Goal: Task Accomplishment & Management: Manage account settings

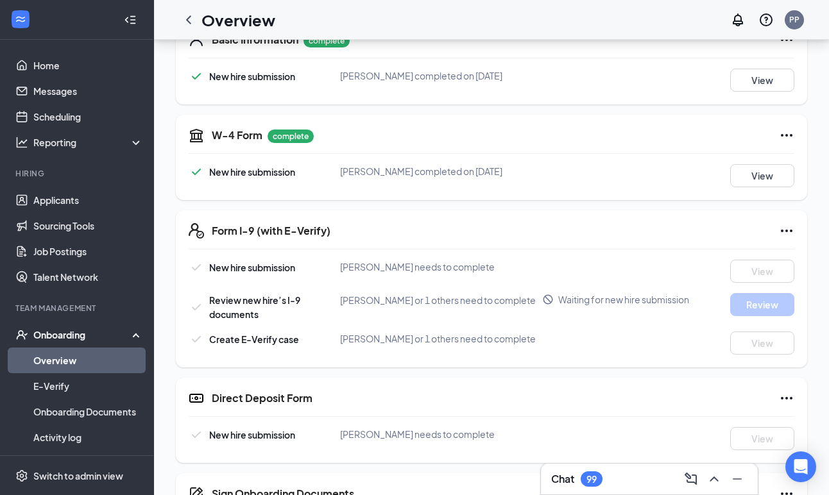
scroll to position [155, 0]
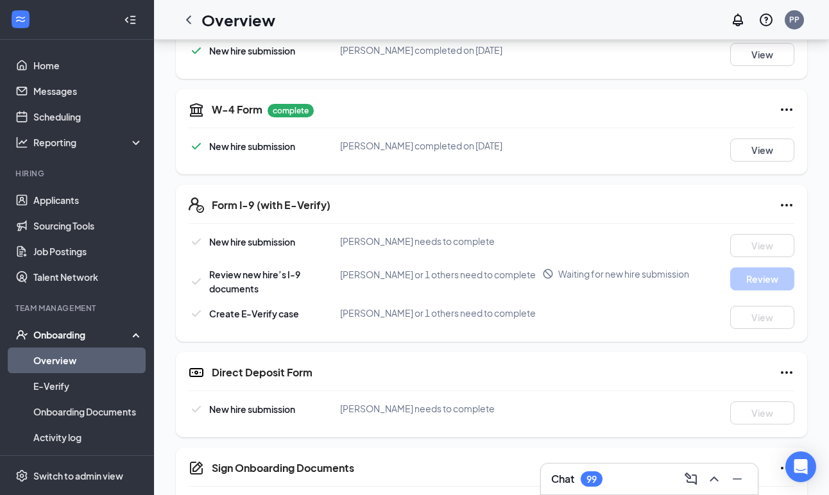
scroll to position [241, 0]
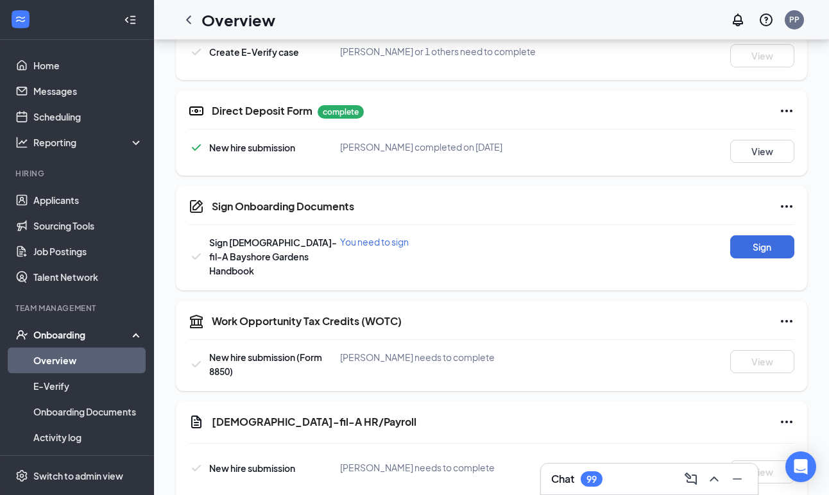
scroll to position [509, 0]
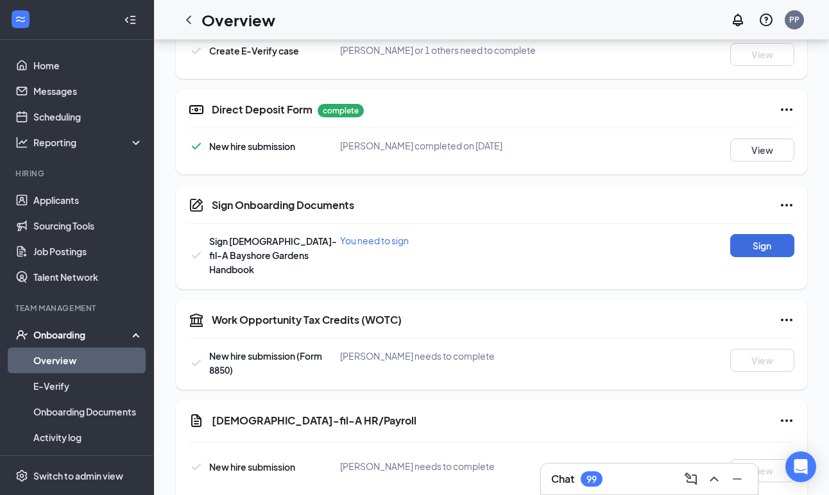
click at [601, 157] on div "New hire submission [PERSON_NAME] completed on [DATE] View" at bounding box center [492, 150] width 606 height 23
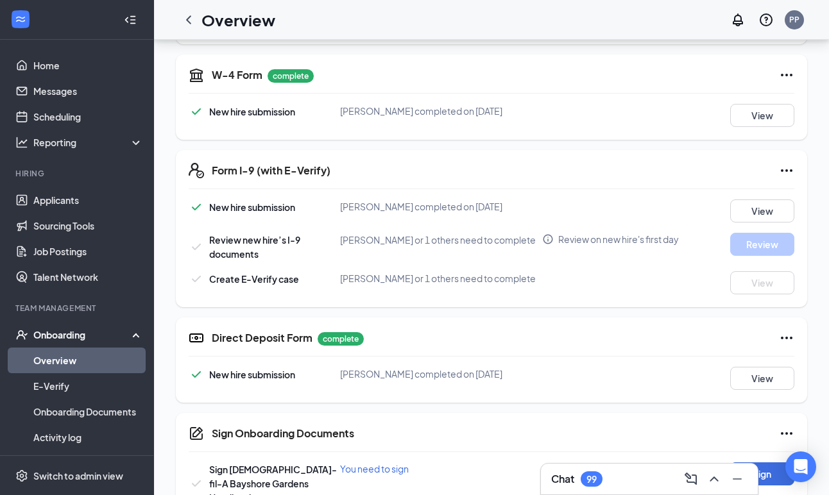
scroll to position [280, 0]
click at [674, 166] on div "Form I-9 (with E-Verify)" at bounding box center [503, 171] width 583 height 15
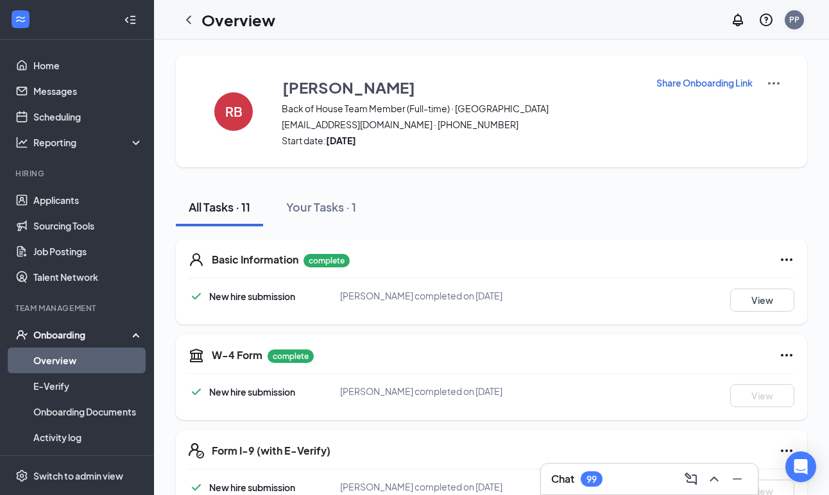
click at [789, 23] on div "PP" at bounding box center [794, 19] width 19 height 19
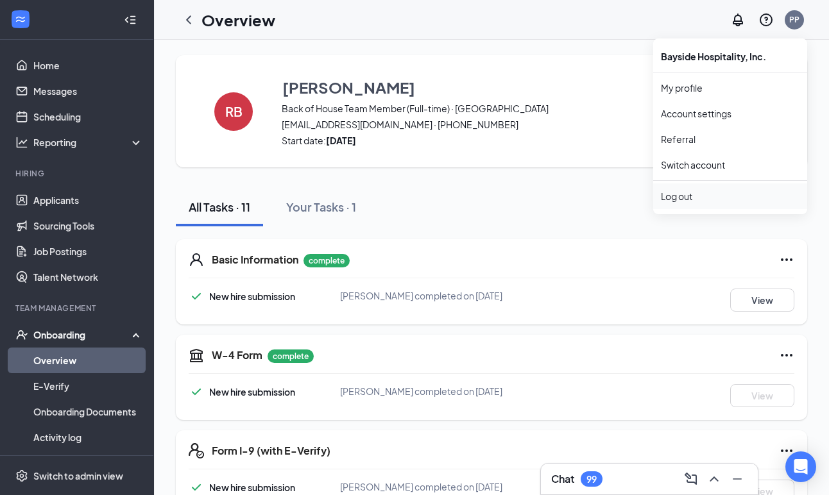
click at [683, 198] on div "Log out" at bounding box center [730, 196] width 139 height 13
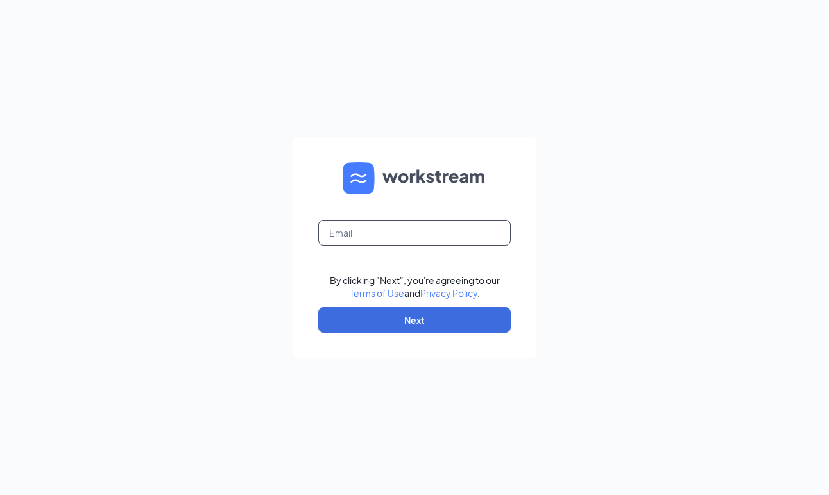
click at [356, 230] on input "text" at bounding box center [414, 233] width 193 height 26
click at [557, 139] on div "By clicking "Next", you're agreeing to our Terms of Use and Privacy Policy . Ne…" at bounding box center [414, 247] width 829 height 495
click at [318, 246] on div at bounding box center [318, 246] width 0 height 0
type input "pedroperez6033@gmail.com"
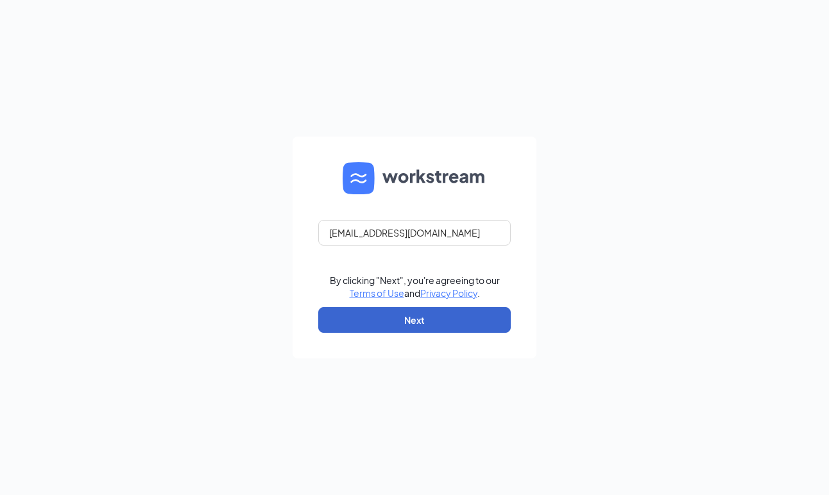
click at [433, 330] on button "Next" at bounding box center [414, 320] width 193 height 26
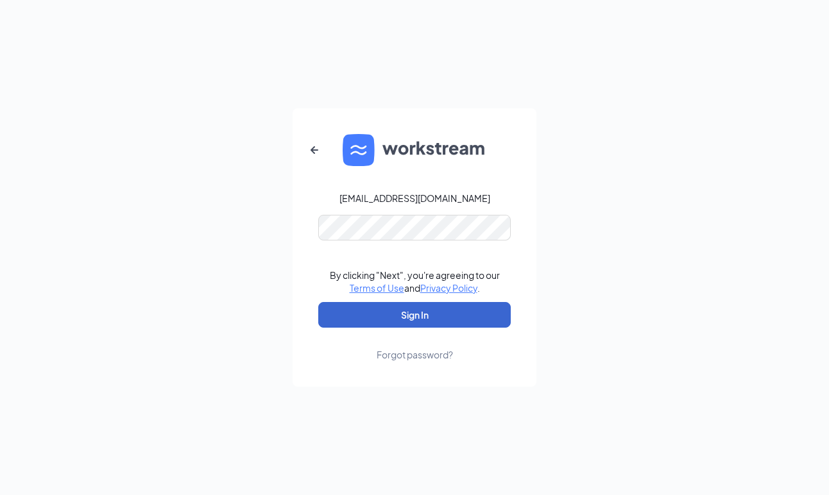
click at [420, 316] on button "Sign In" at bounding box center [414, 315] width 193 height 26
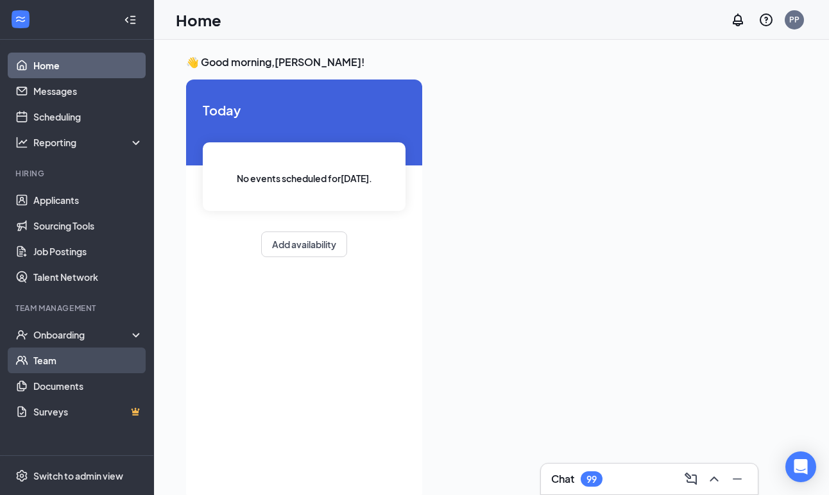
click at [48, 357] on link "Team" at bounding box center [88, 361] width 110 height 26
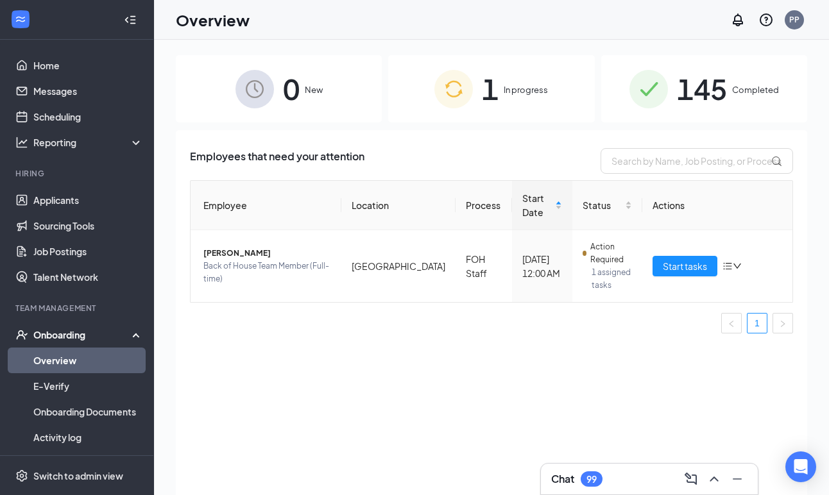
click at [527, 93] on span "In progress" at bounding box center [526, 89] width 44 height 13
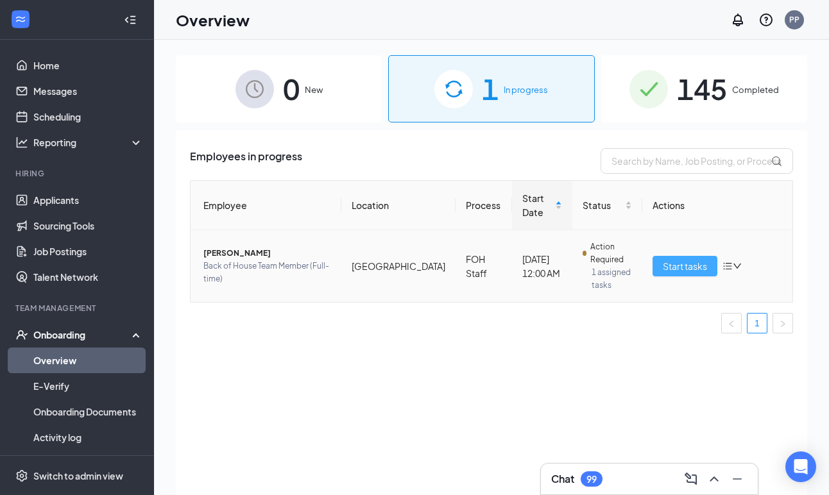
click at [676, 259] on span "Start tasks" at bounding box center [685, 266] width 44 height 14
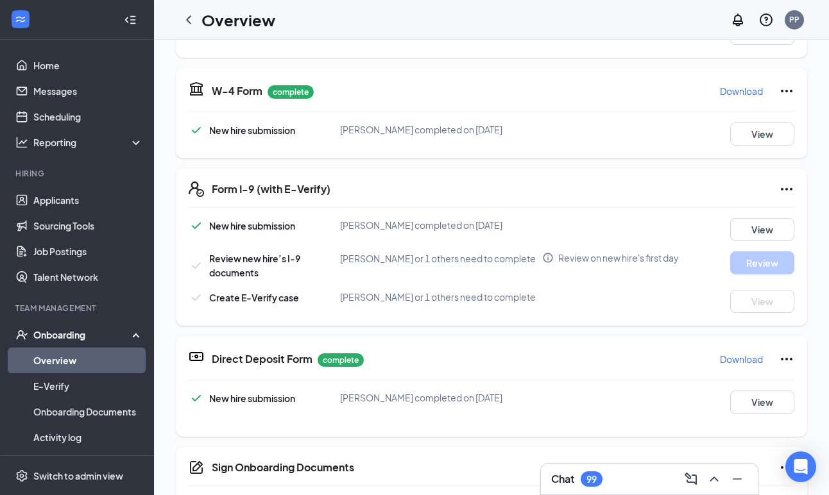
scroll to position [270, 0]
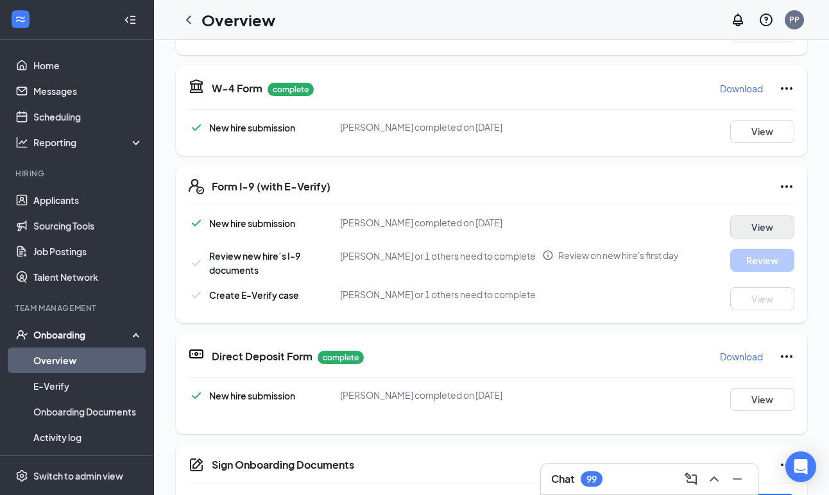
click at [768, 234] on button "View" at bounding box center [762, 227] width 64 height 23
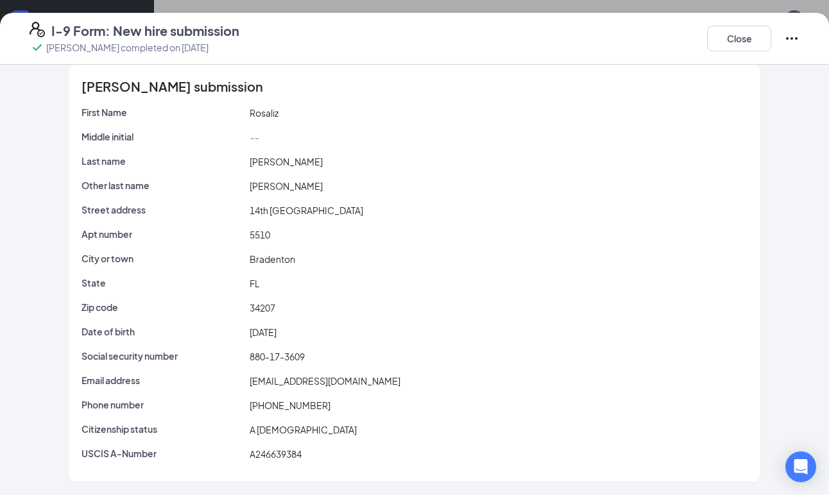
scroll to position [13, 0]
click at [743, 37] on button "Close" at bounding box center [739, 39] width 64 height 26
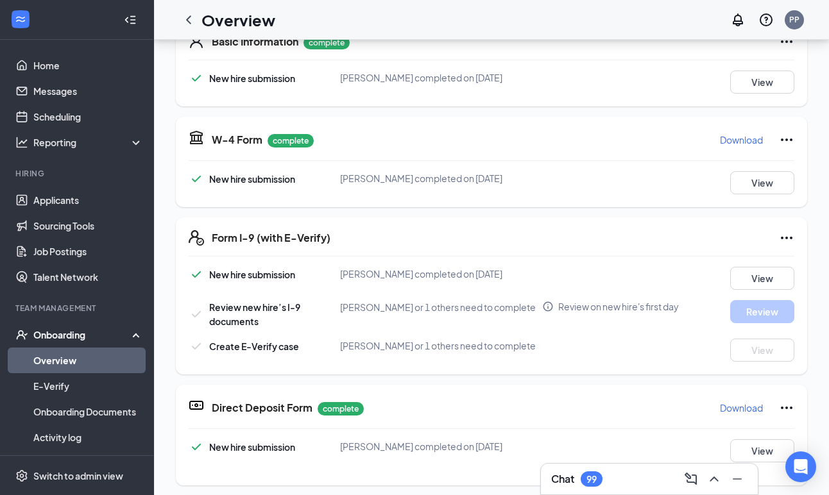
scroll to position [178, 0]
click at [547, 309] on icon "Info" at bounding box center [548, 307] width 10 height 10
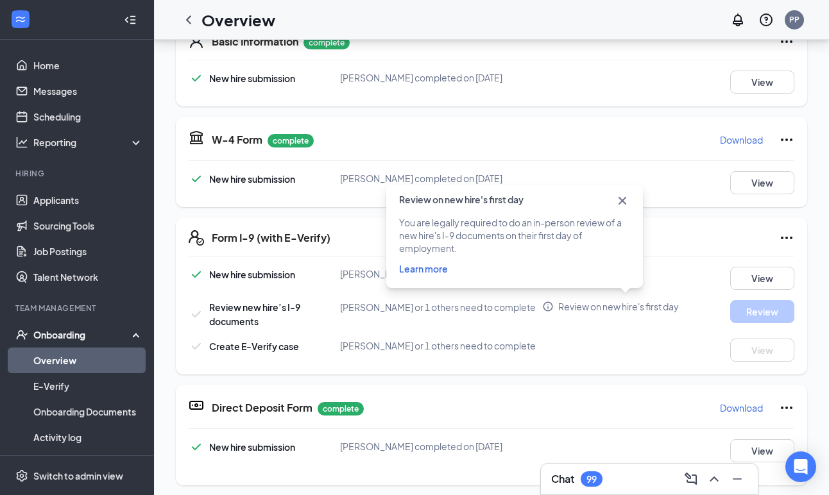
click at [623, 202] on icon "Cross" at bounding box center [622, 200] width 15 height 15
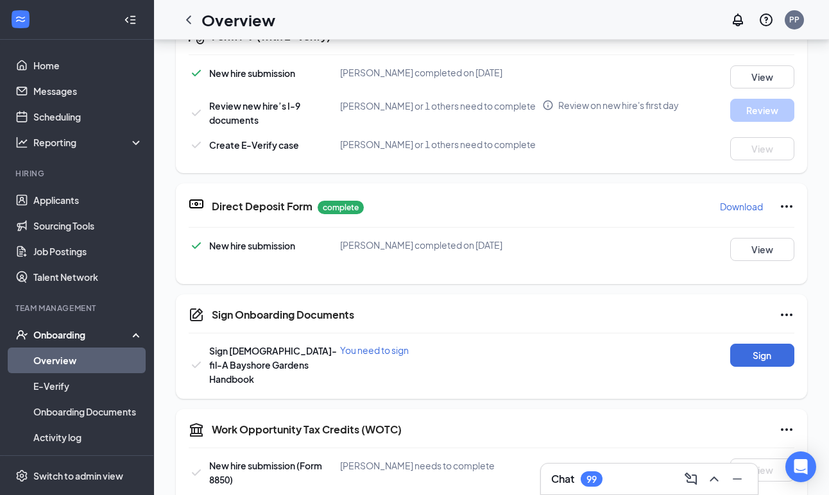
scroll to position [0, 0]
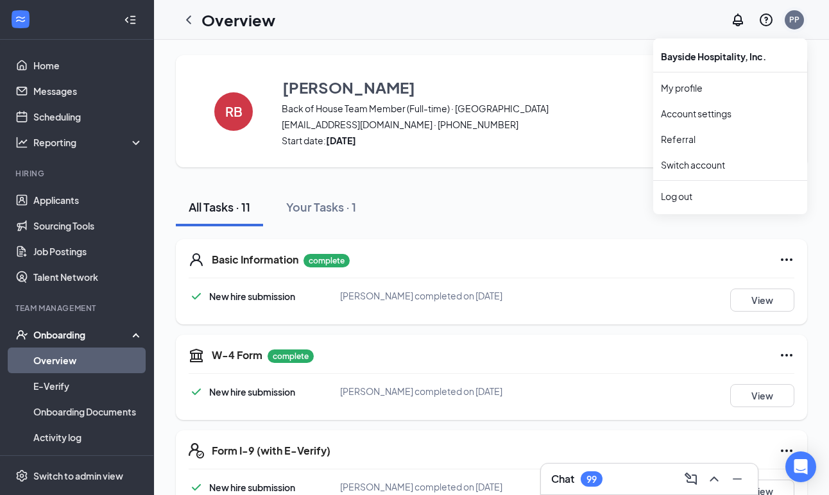
click at [792, 22] on div "PP" at bounding box center [794, 19] width 10 height 11
click at [674, 191] on div "Log out" at bounding box center [730, 196] width 139 height 13
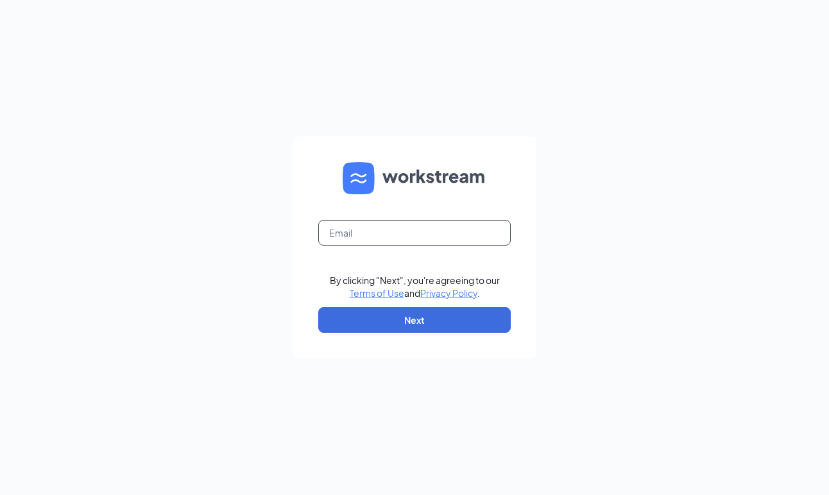
click at [392, 237] on input "text" at bounding box center [414, 233] width 193 height 26
type input "pedroperez6033@gmail.com"
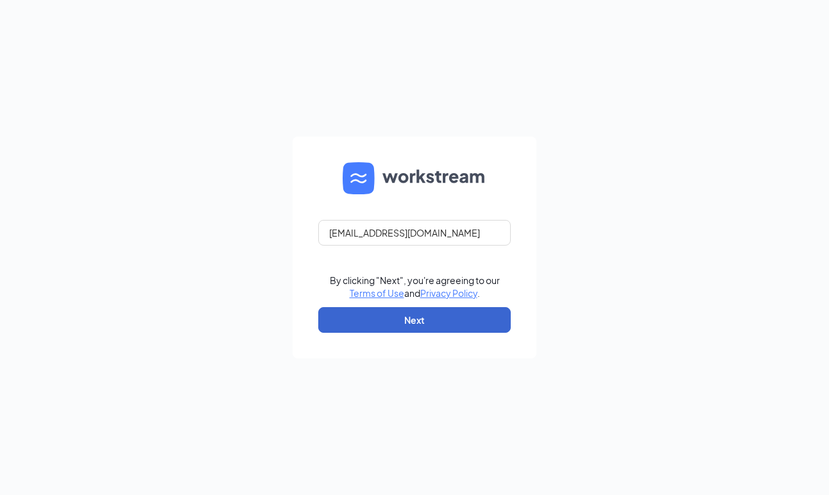
click at [406, 329] on button "Next" at bounding box center [414, 320] width 193 height 26
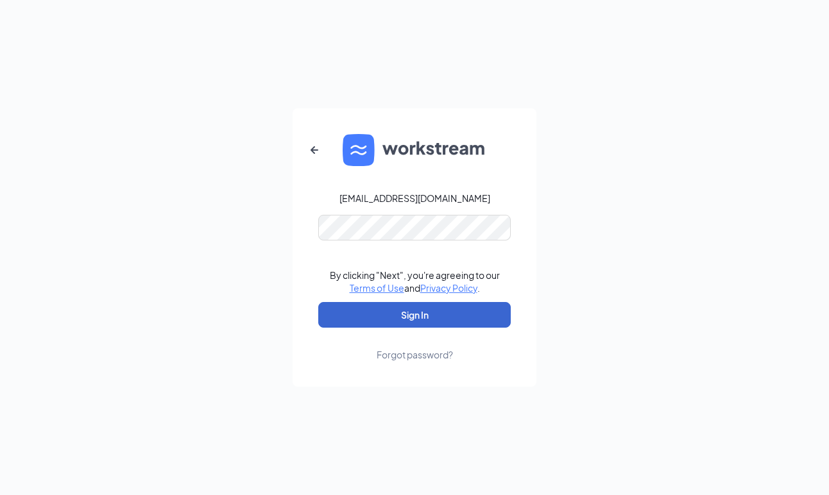
click at [415, 315] on button "Sign In" at bounding box center [414, 315] width 193 height 26
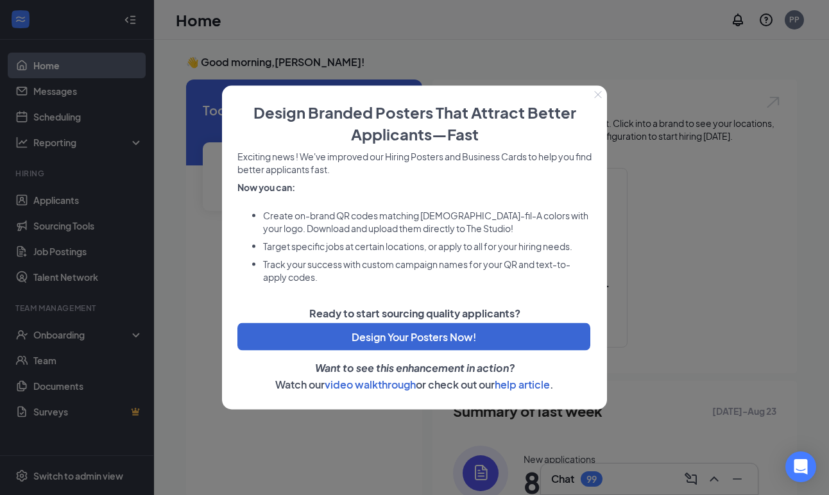
click at [592, 95] on button "Close" at bounding box center [598, 95] width 18 height 18
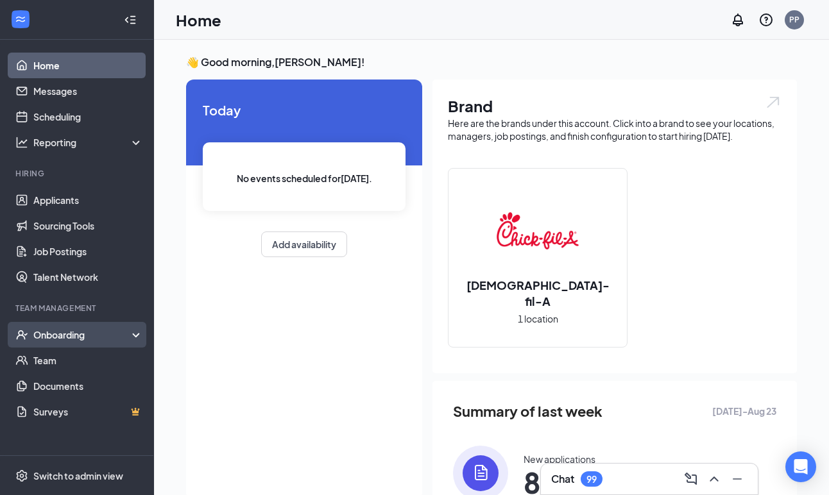
click at [66, 339] on div "Onboarding" at bounding box center [82, 335] width 99 height 13
click at [56, 361] on link "Overview" at bounding box center [88, 361] width 110 height 26
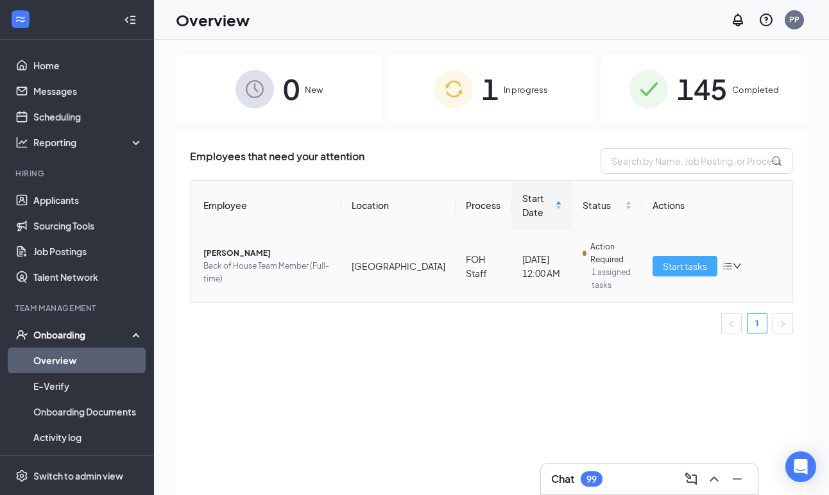
click at [682, 261] on button "Start tasks" at bounding box center [685, 266] width 65 height 21
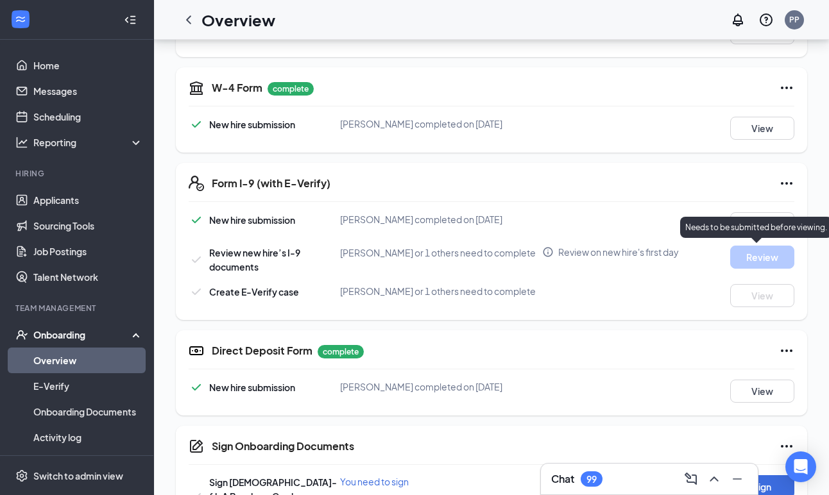
scroll to position [275, 0]
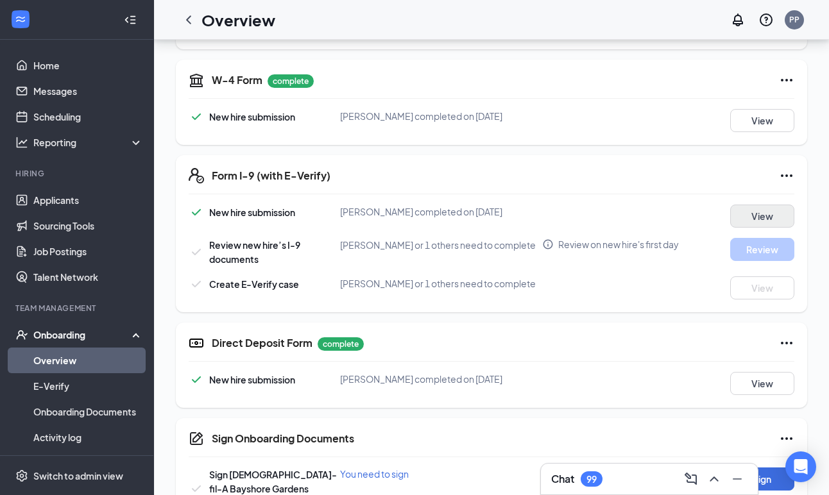
click at [767, 215] on button "View" at bounding box center [762, 216] width 64 height 23
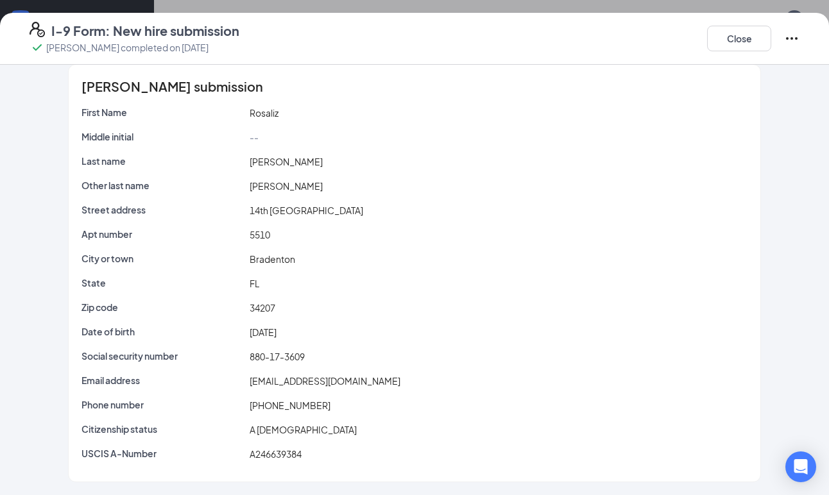
scroll to position [13, 0]
click at [735, 37] on button "Close" at bounding box center [739, 39] width 64 height 26
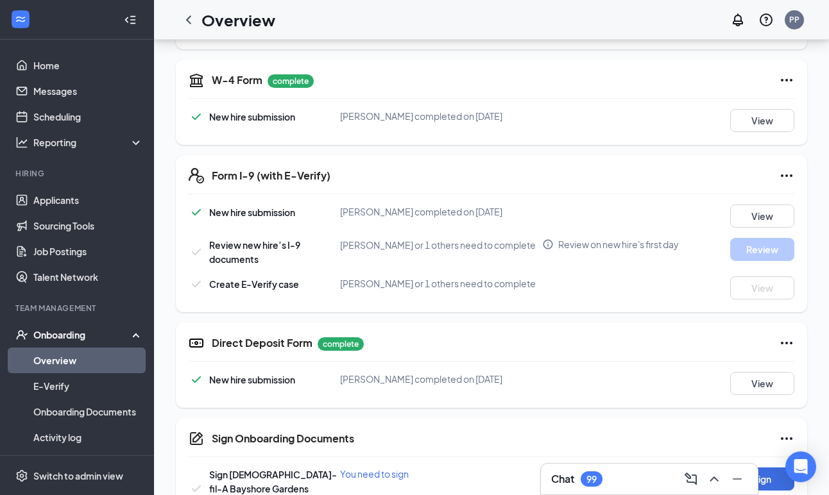
click at [783, 177] on icon "Ellipses" at bounding box center [786, 175] width 15 height 15
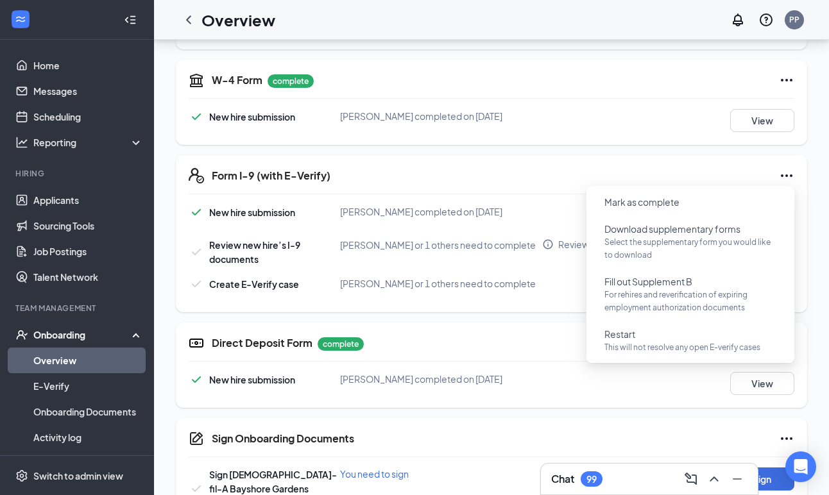
click at [548, 322] on div "Basic Information complete New hire submission Rosaliz Blanco completed on Aug …" at bounding box center [491, 400] width 631 height 898
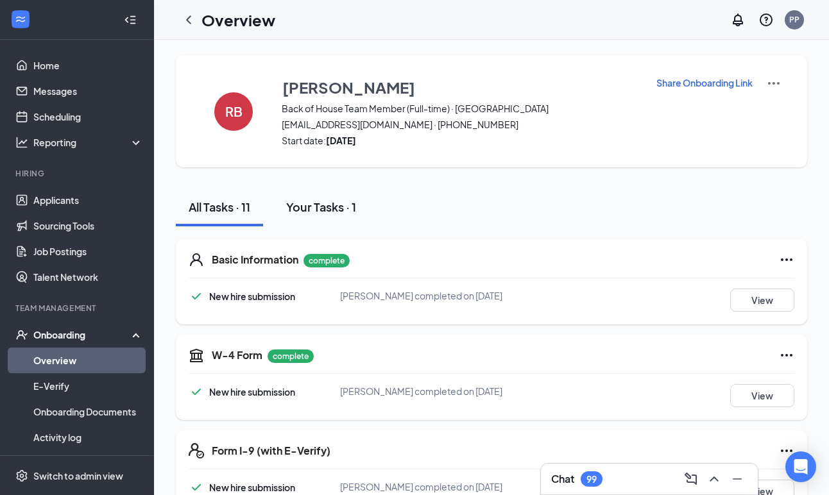
click at [318, 211] on div "Your Tasks · 1" at bounding box center [321, 207] width 70 height 16
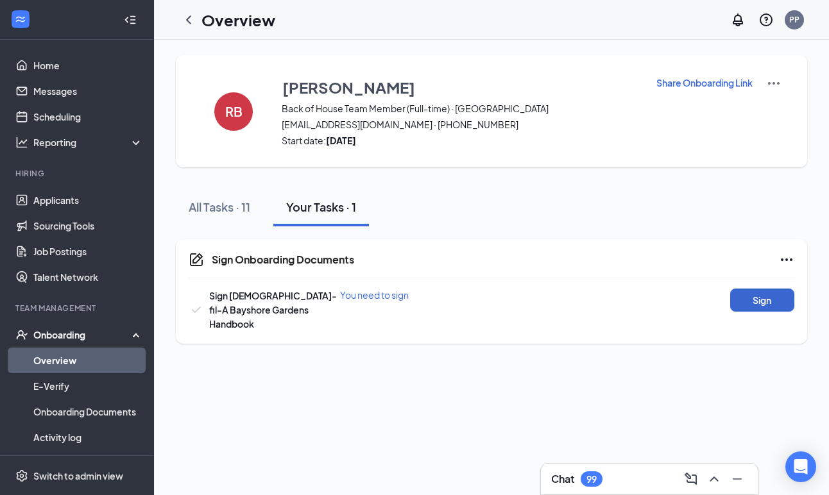
click at [760, 300] on button "Sign" at bounding box center [762, 300] width 64 height 23
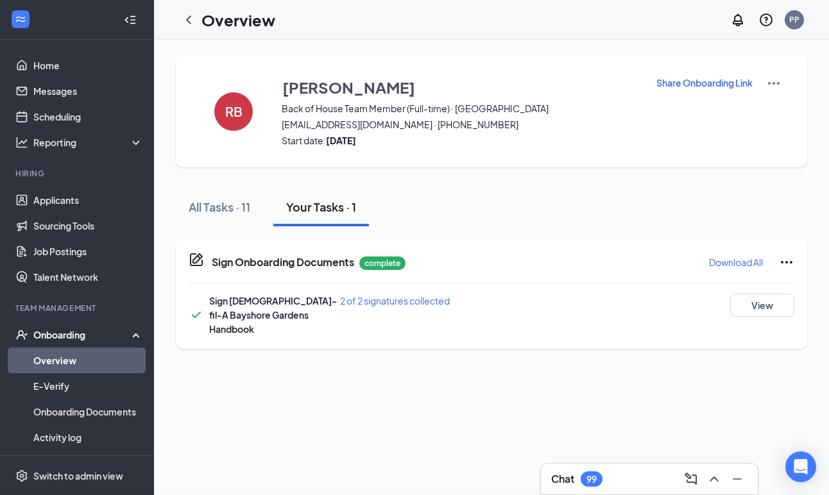
click at [520, 231] on div "Sign Onboarding Documents Rosaliz Blanco completed on Aug 27, 2025 Close Sign C…" at bounding box center [414, 247] width 829 height 495
click at [551, 141] on span "Start date: Wed Aug 27, 2025" at bounding box center [461, 140] width 358 height 13
click at [221, 207] on div "All Tasks · 11" at bounding box center [220, 207] width 62 height 16
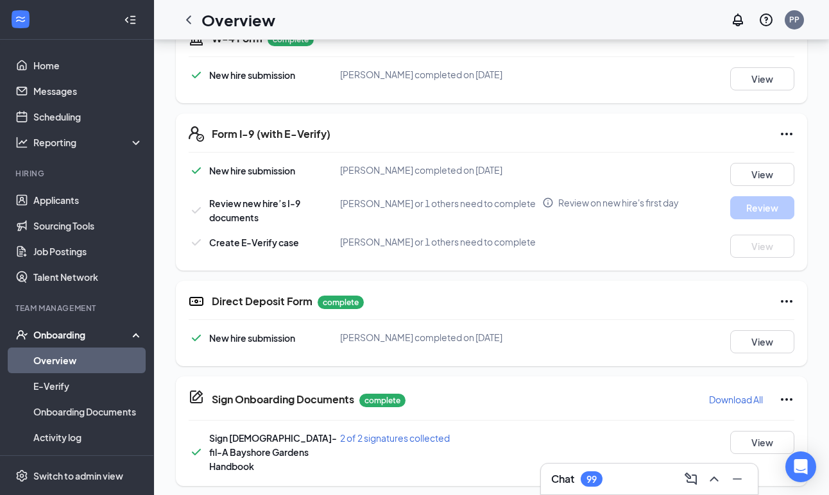
scroll to position [316, 0]
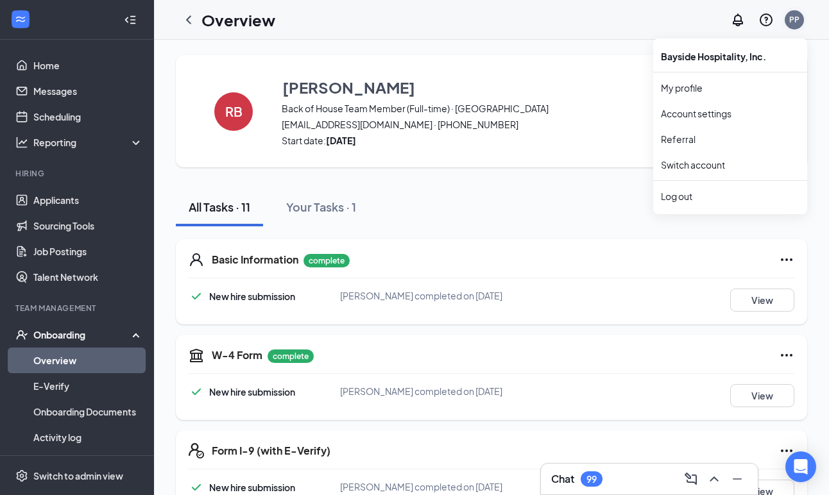
click at [792, 13] on div "PP" at bounding box center [794, 19] width 19 height 19
click at [676, 91] on link "My profile" at bounding box center [730, 88] width 139 height 13
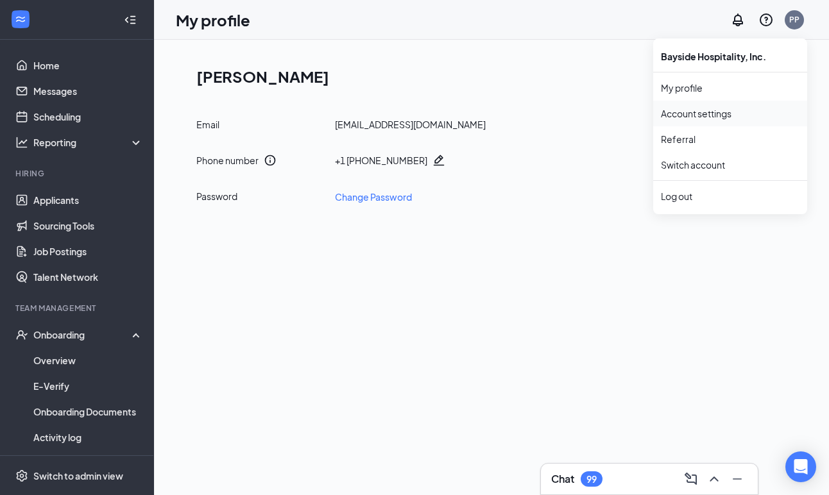
click at [696, 117] on link "Account settings" at bounding box center [730, 113] width 139 height 13
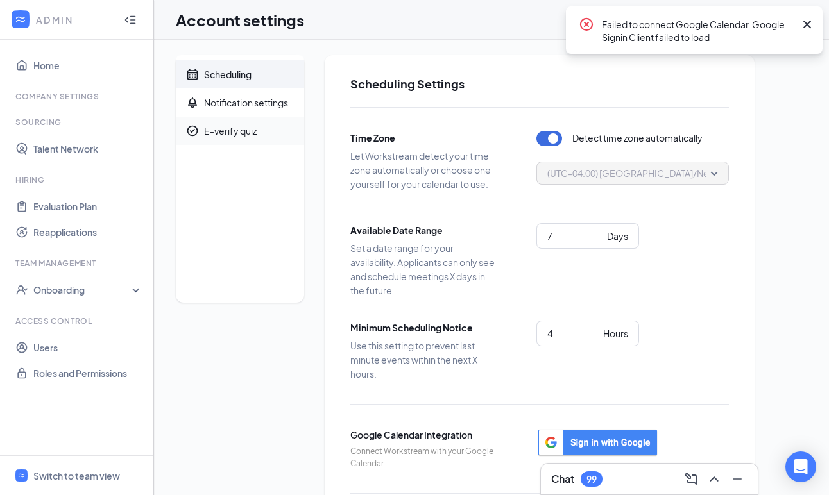
click at [240, 133] on div "E-verify quiz" at bounding box center [230, 131] width 53 height 13
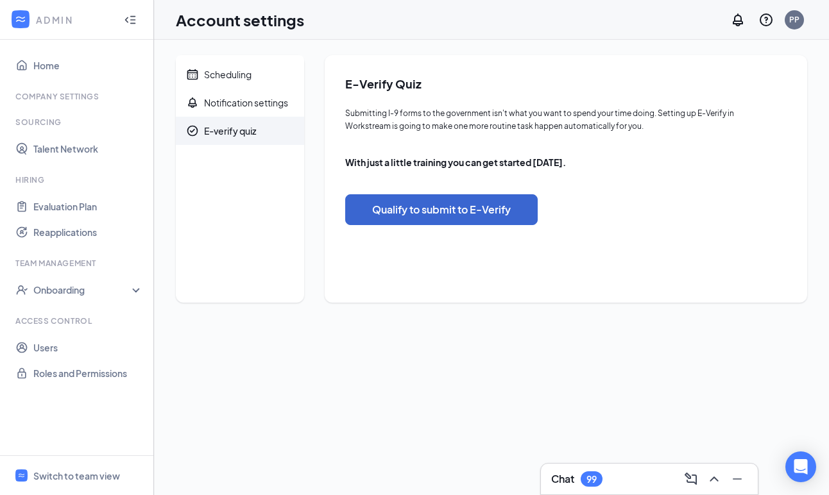
click at [407, 214] on button "Qualify to submit to E-Verify" at bounding box center [441, 209] width 193 height 31
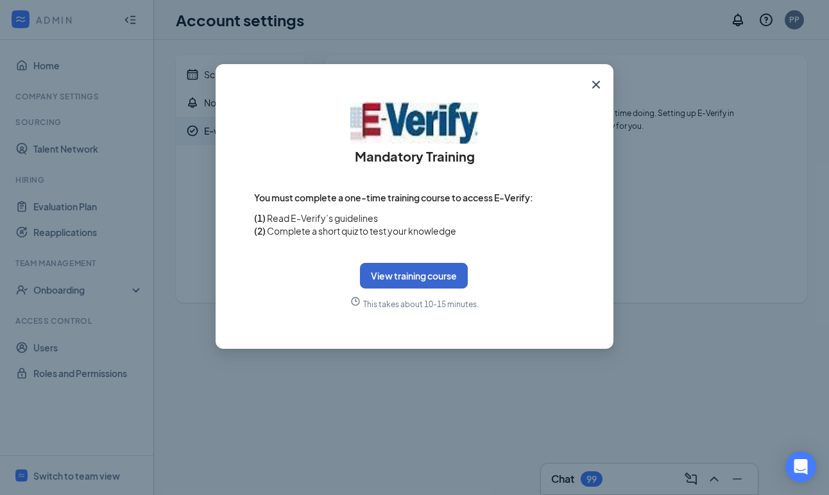
click at [420, 281] on button "View training course" at bounding box center [414, 276] width 108 height 26
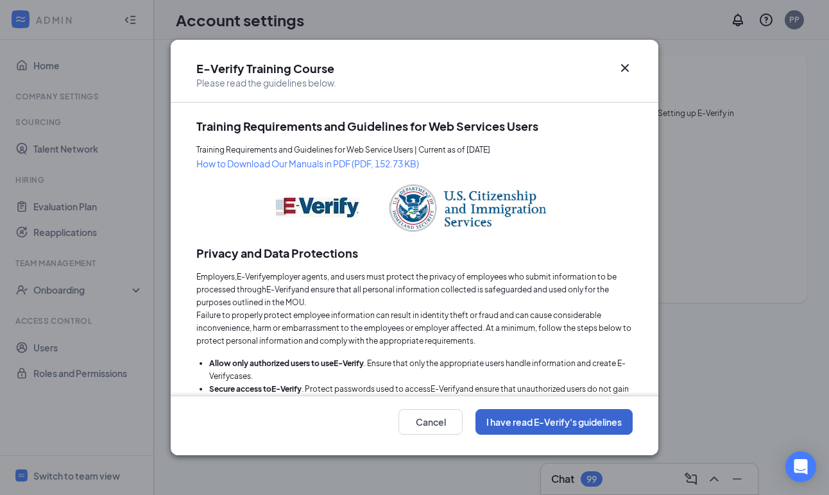
click at [518, 422] on button "I have read E-Verify's guidelines" at bounding box center [554, 422] width 157 height 26
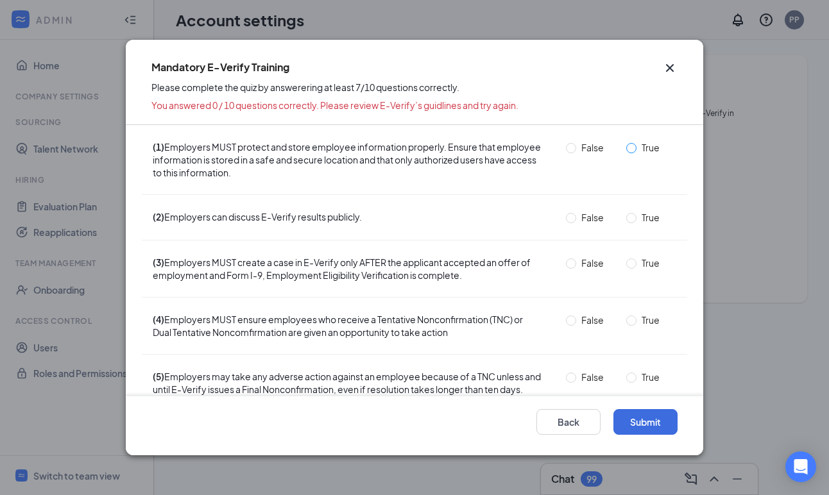
click at [630, 146] on input "True" at bounding box center [631, 148] width 10 height 10
radio input "true"
click at [571, 217] on input "False" at bounding box center [571, 218] width 10 height 10
radio input "true"
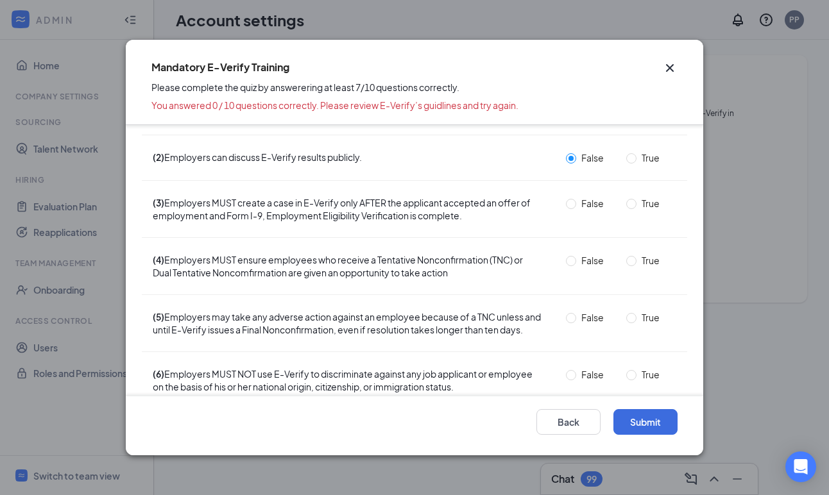
scroll to position [80, 0]
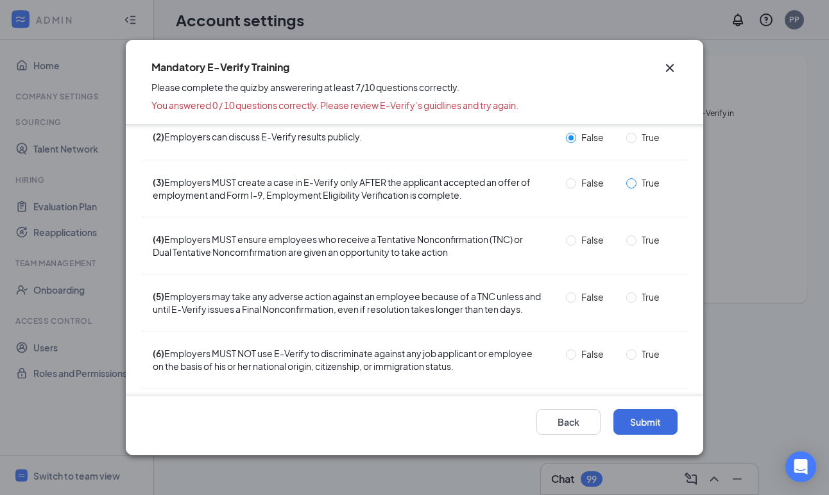
click at [631, 185] on input "True" at bounding box center [631, 183] width 10 height 10
radio input "true"
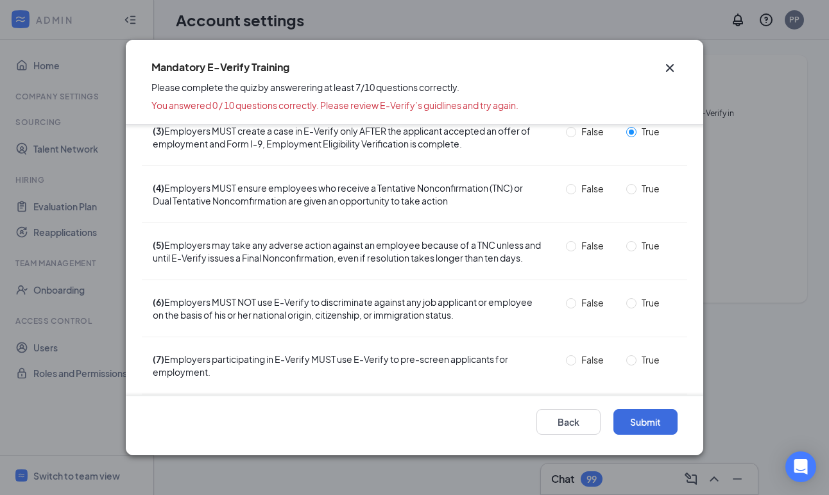
scroll to position [136, 0]
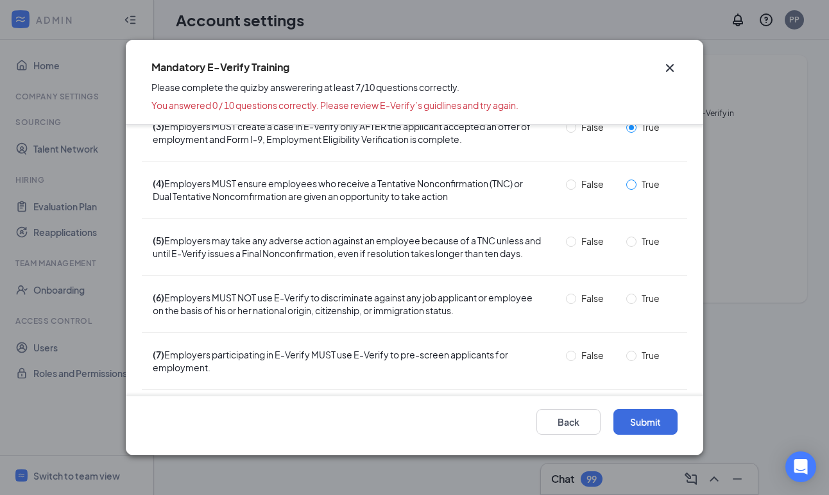
click at [633, 185] on input "True" at bounding box center [631, 185] width 10 height 10
radio input "true"
click at [571, 243] on input "False" at bounding box center [571, 242] width 10 height 10
radio input "true"
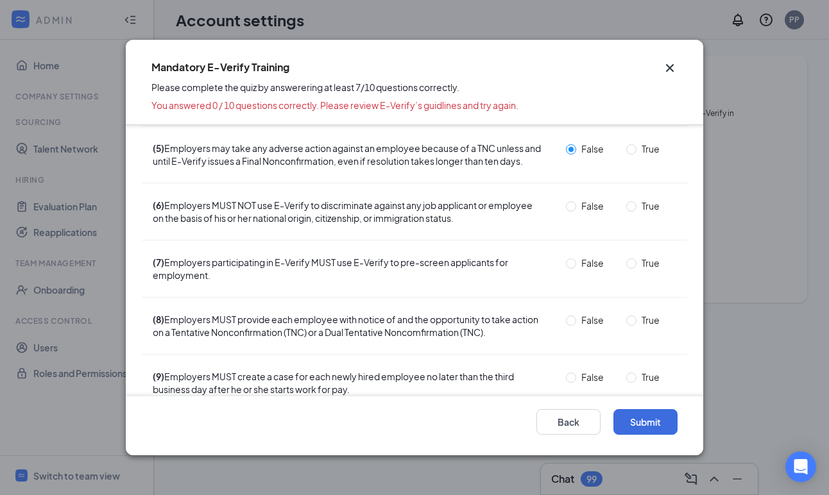
scroll to position [233, 0]
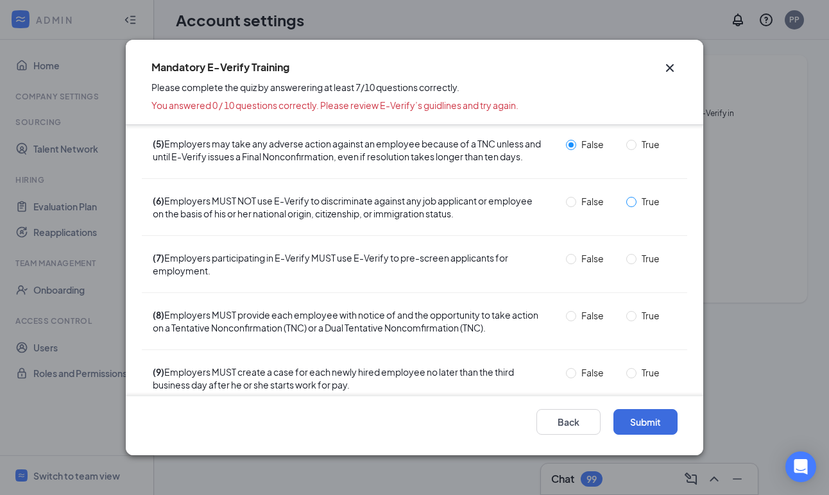
click at [632, 207] on input "True" at bounding box center [631, 202] width 10 height 10
radio input "true"
click at [638, 266] on span "True" at bounding box center [651, 259] width 28 height 14
click at [637, 264] on input "True" at bounding box center [631, 259] width 10 height 10
radio input "true"
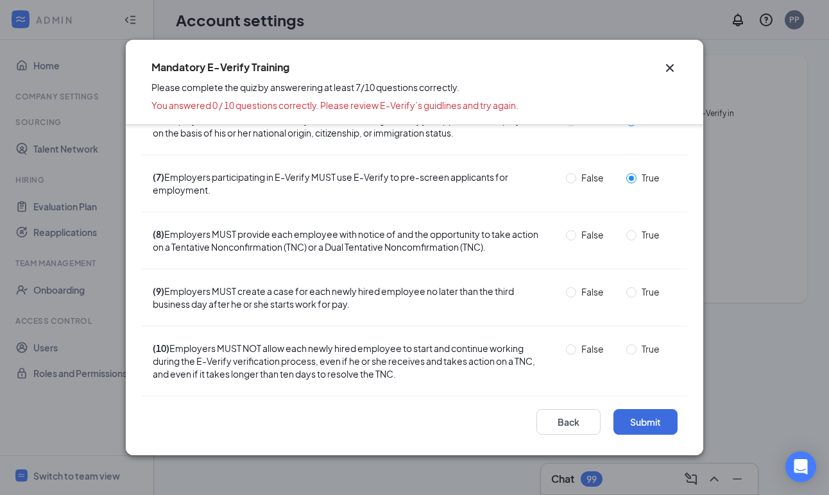
scroll to position [327, 0]
click at [632, 234] on input "True" at bounding box center [631, 235] width 10 height 10
radio input "true"
click at [634, 291] on input "True" at bounding box center [631, 293] width 10 height 10
radio input "true"
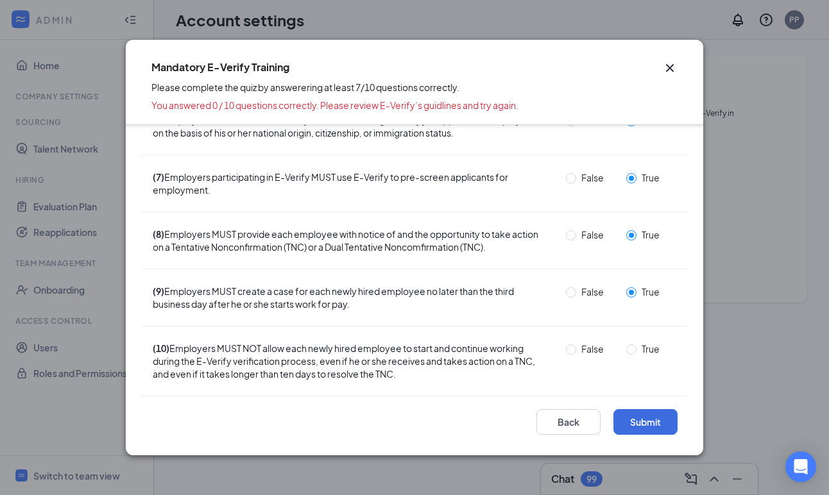
scroll to position [0, 0]
click at [631, 348] on input "True" at bounding box center [631, 350] width 10 height 10
radio input "true"
click at [655, 420] on button "Submit" at bounding box center [646, 422] width 64 height 26
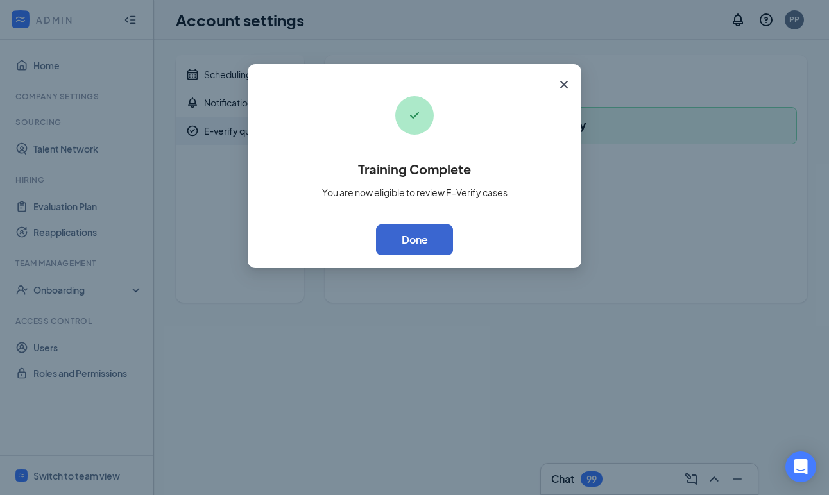
click at [415, 241] on button "Done" at bounding box center [414, 240] width 77 height 31
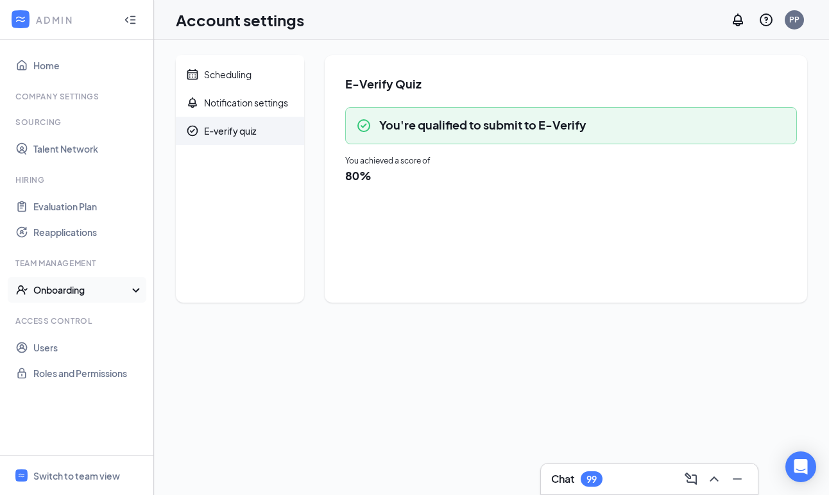
click at [71, 291] on div "Onboarding" at bounding box center [82, 290] width 99 height 13
click at [67, 318] on link "Onboarding Processes" at bounding box center [88, 316] width 110 height 26
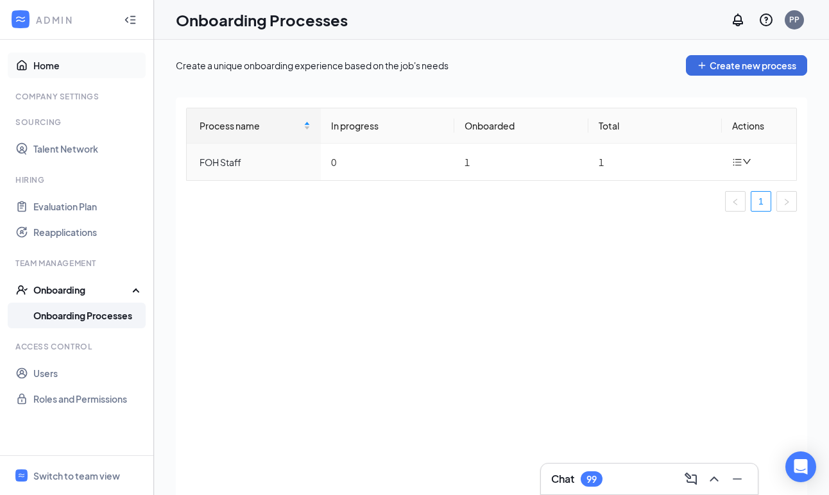
click at [49, 65] on link "Home" at bounding box center [88, 66] width 110 height 26
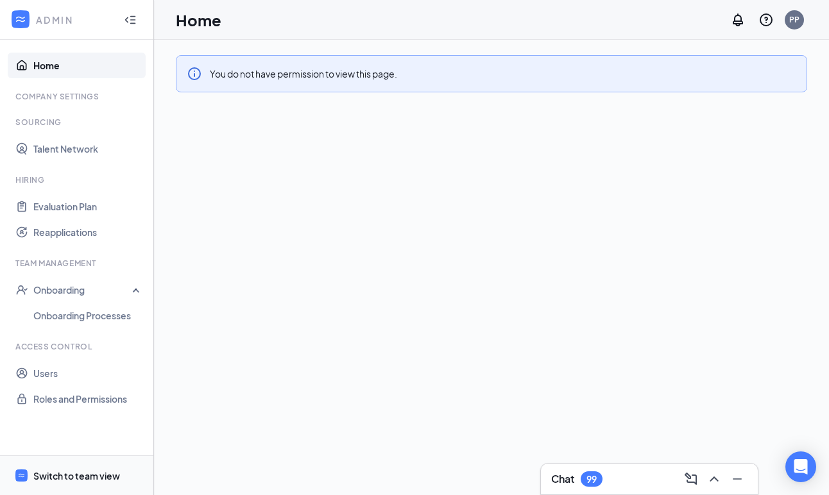
click at [63, 474] on div "Switch to team view" at bounding box center [76, 476] width 87 height 13
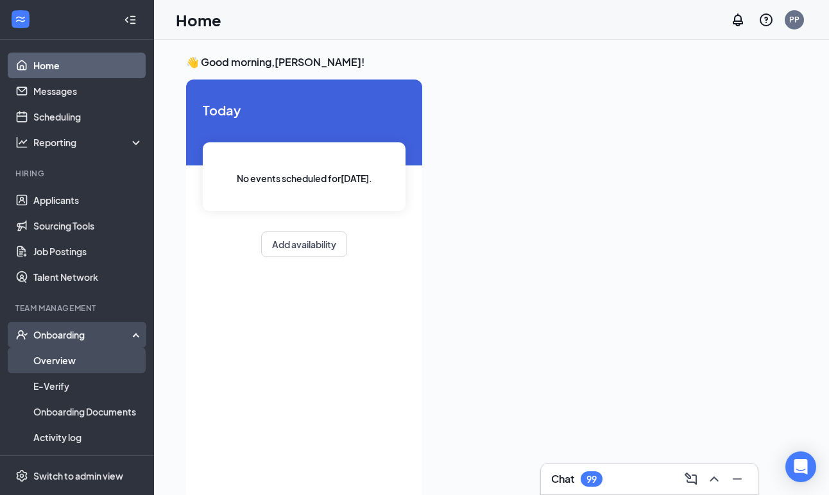
click at [58, 364] on link "Overview" at bounding box center [88, 361] width 110 height 26
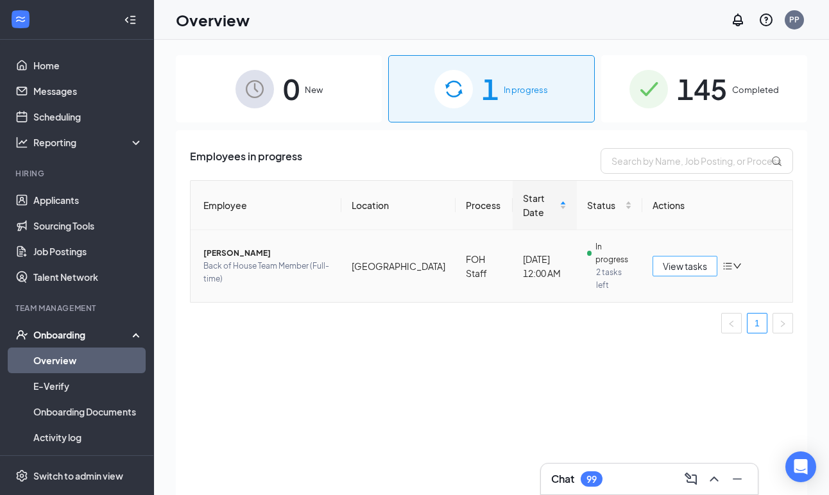
click at [683, 259] on span "View tasks" at bounding box center [685, 266] width 44 height 14
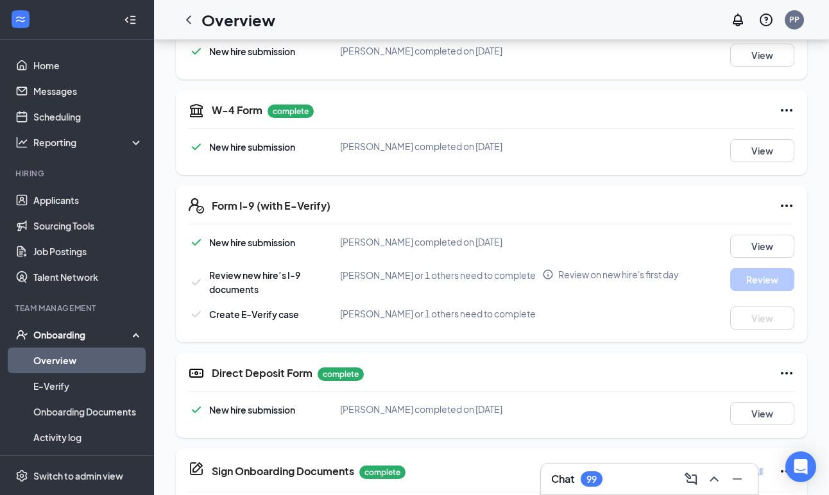
scroll to position [250, 0]
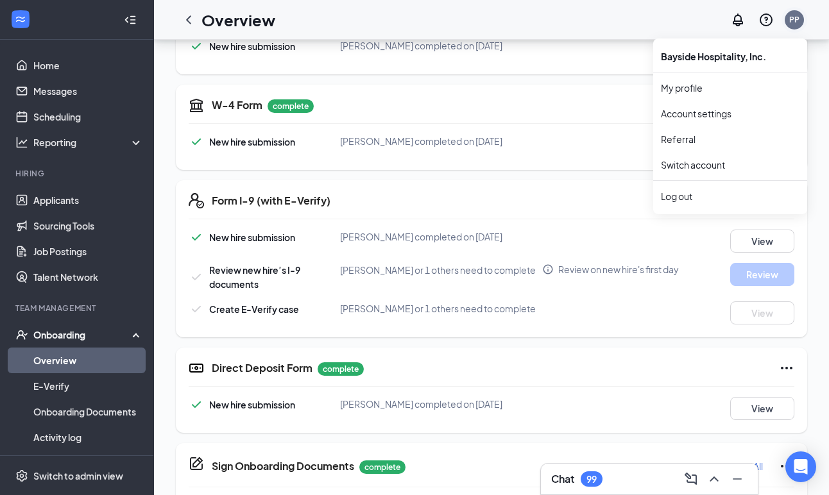
click at [798, 21] on div "PP" at bounding box center [794, 19] width 10 height 11
click at [709, 111] on link "Account settings" at bounding box center [730, 113] width 139 height 13
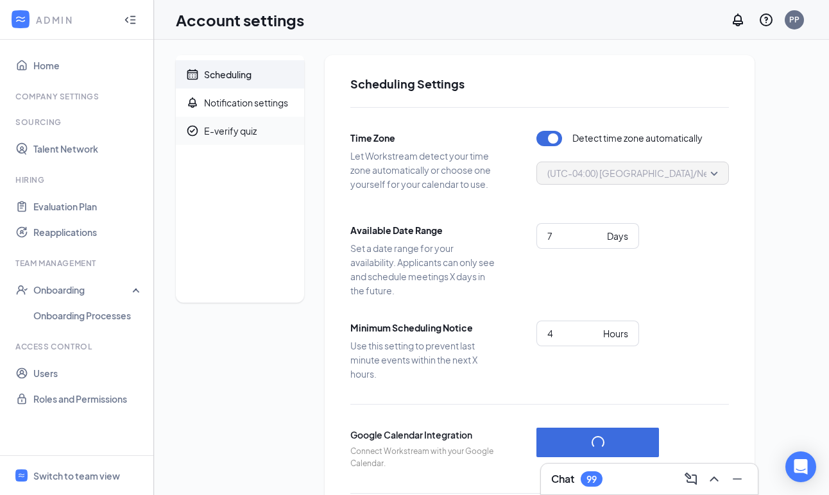
click at [234, 133] on div "E-verify quiz" at bounding box center [230, 131] width 53 height 13
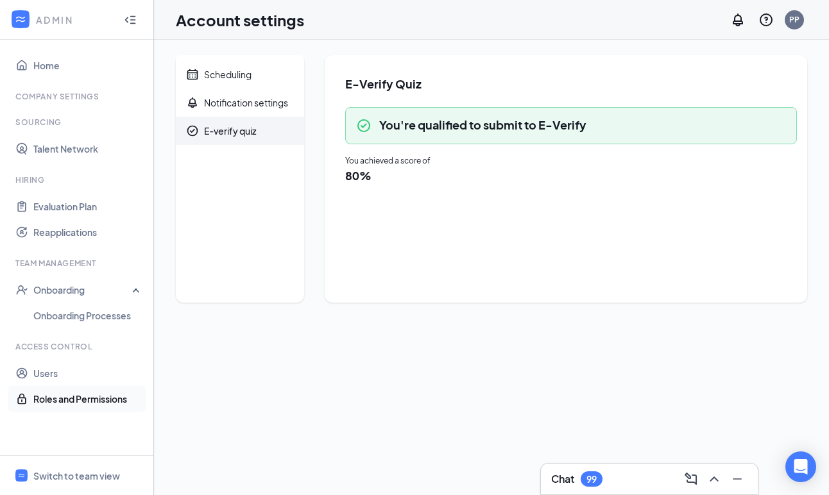
click at [90, 393] on link "Roles and Permissions" at bounding box center [88, 399] width 110 height 26
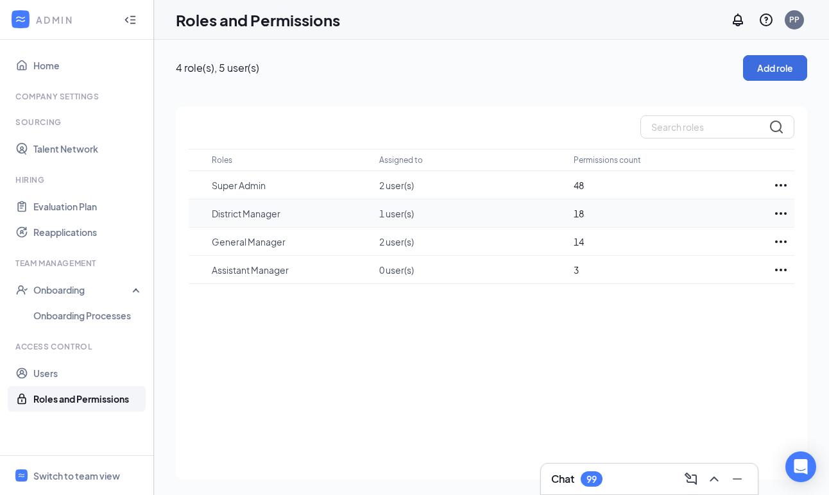
click at [783, 214] on icon "Ellipses" at bounding box center [780, 213] width 15 height 15
click at [642, 331] on div "Roles Assigned to Permissions count Super Admin 2 user(s) 48 District Manager 1…" at bounding box center [491, 294] width 631 height 374
click at [89, 314] on link "Onboarding Processes" at bounding box center [88, 316] width 110 height 26
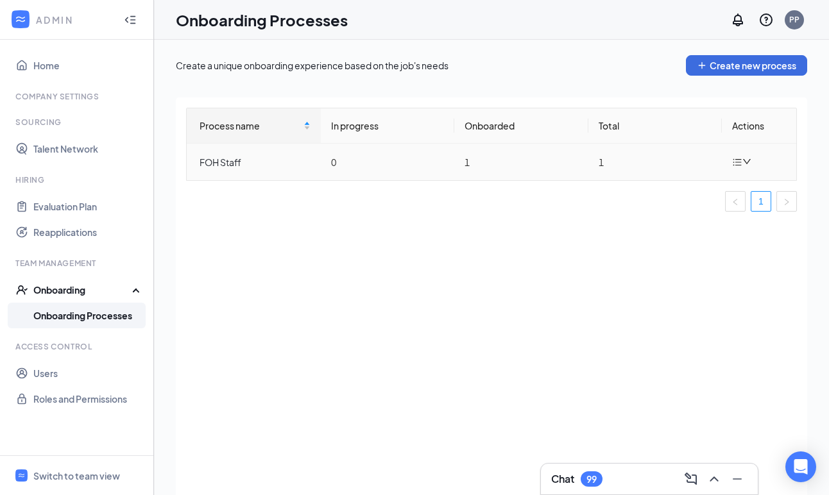
click at [744, 154] on div at bounding box center [743, 162] width 22 height 16
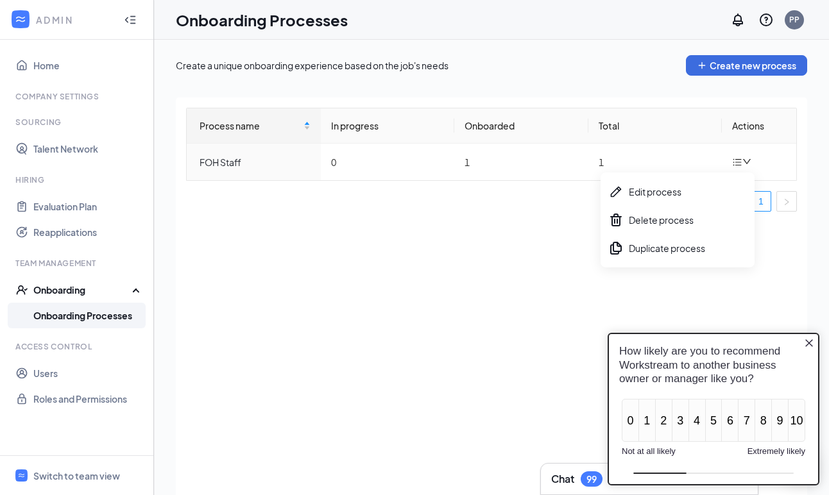
click at [470, 213] on div "Process name In progress Onboarded Total Actions FOH Staff 0 1 1 1" at bounding box center [491, 165] width 611 height 114
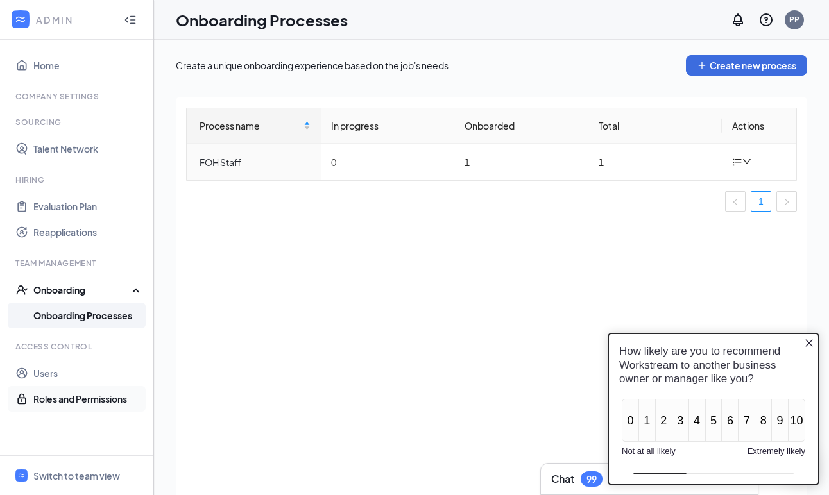
click at [47, 397] on link "Roles and Permissions" at bounding box center [88, 399] width 110 height 26
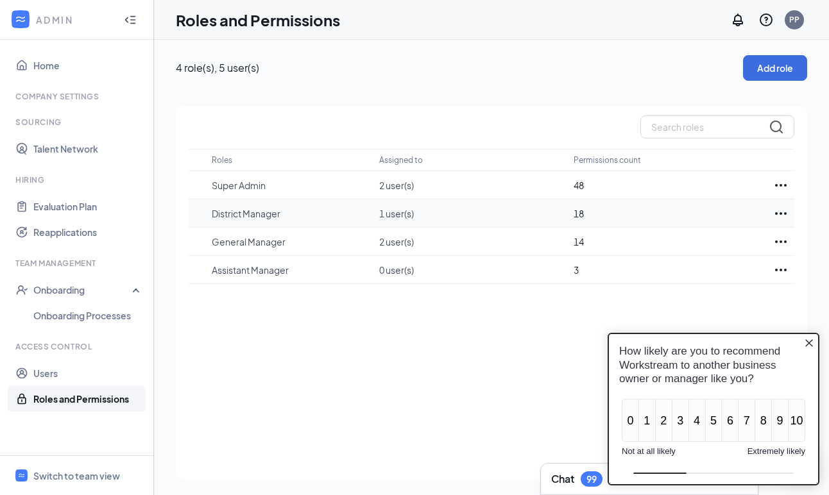
click at [389, 215] on p "1 user(s)" at bounding box center [469, 213] width 181 height 13
click at [776, 204] on td at bounding box center [781, 214] width 27 height 28
click at [778, 214] on icon "Ellipses" at bounding box center [780, 213] width 15 height 15
click at [710, 239] on div "Edit" at bounding box center [724, 252] width 128 height 28
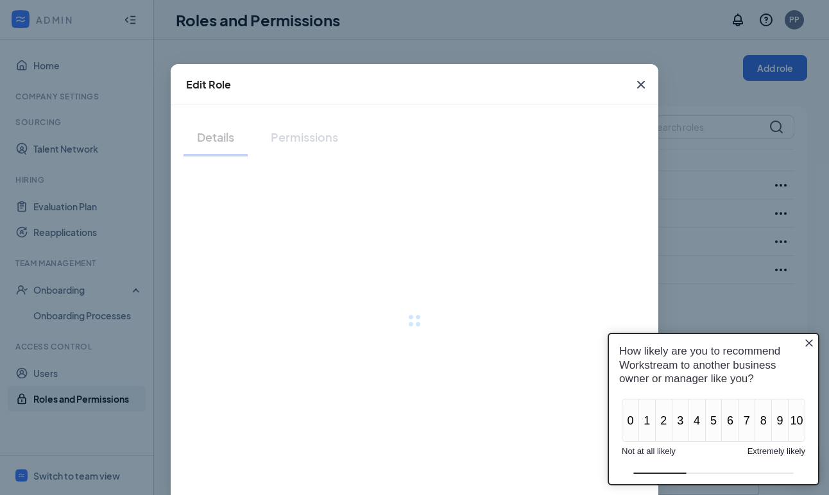
click at [699, 250] on div "Edit Role Details Permissions Cancel Save" at bounding box center [414, 247] width 829 height 495
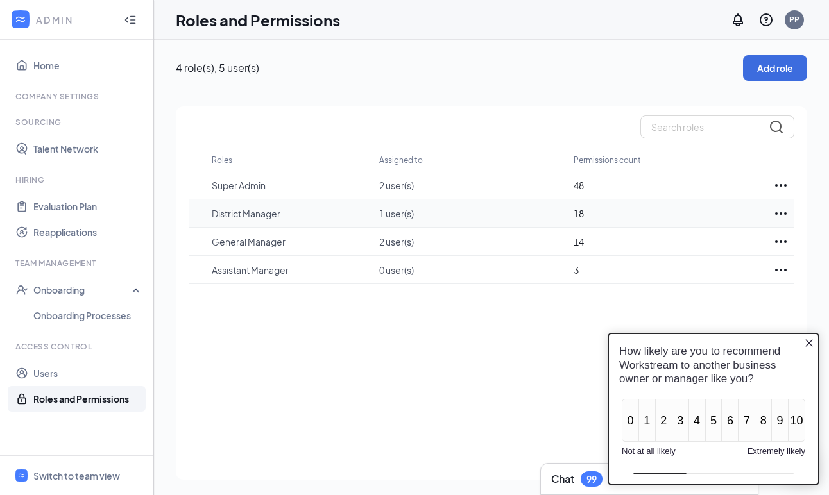
click at [778, 212] on icon "Ellipses" at bounding box center [780, 213] width 15 height 15
click at [677, 255] on p "Edit" at bounding box center [725, 252] width 108 height 13
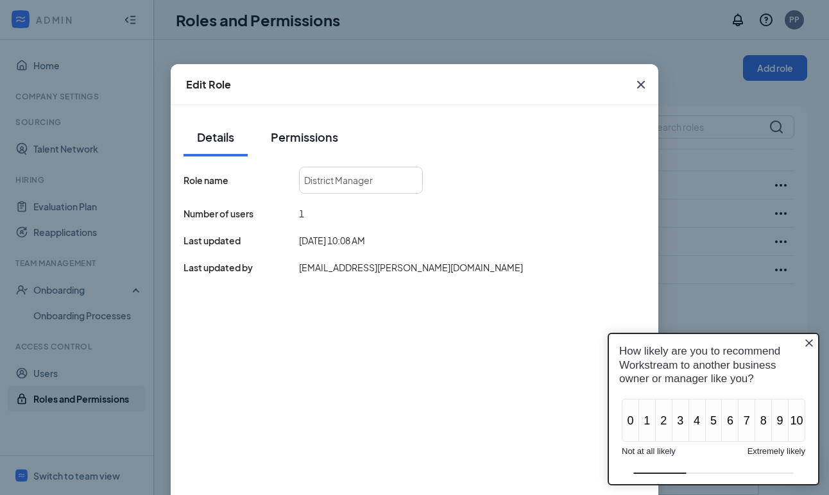
click at [307, 140] on div "Permissions" at bounding box center [304, 137] width 67 height 16
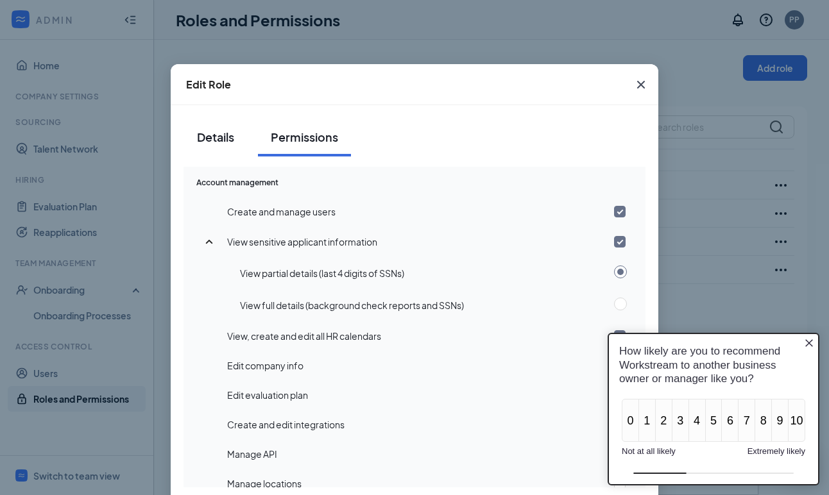
click at [221, 129] on div "Details" at bounding box center [215, 137] width 39 height 16
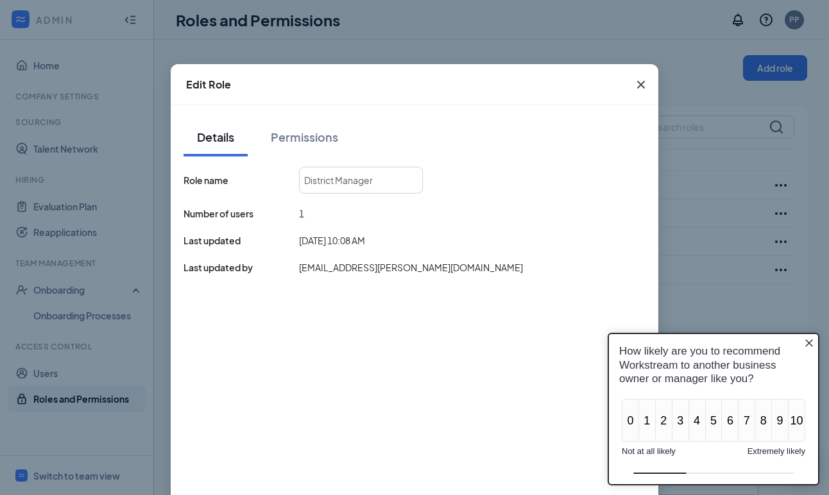
drag, startPoint x: 642, startPoint y: 84, endPoint x: 633, endPoint y: 84, distance: 8.3
click at [633, 84] on icon "Cross" at bounding box center [640, 84] width 15 height 15
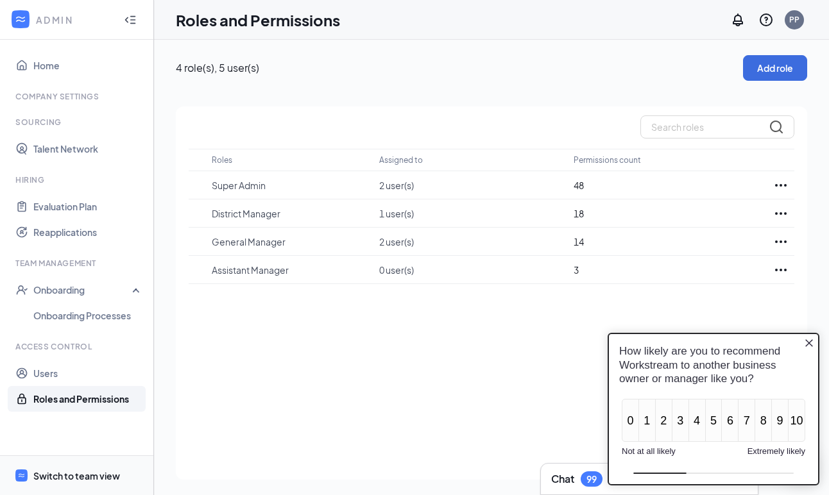
click at [30, 470] on li "Switch to team view" at bounding box center [76, 475] width 153 height 39
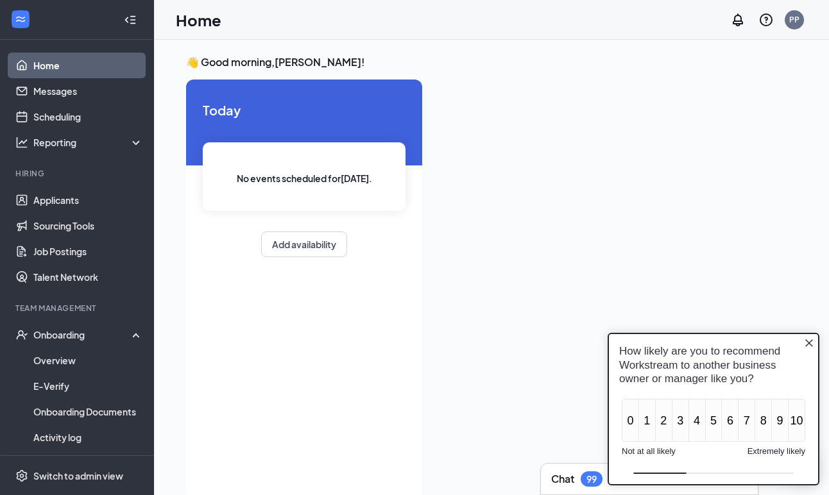
click at [806, 341] on icon "Close button" at bounding box center [809, 343] width 10 height 10
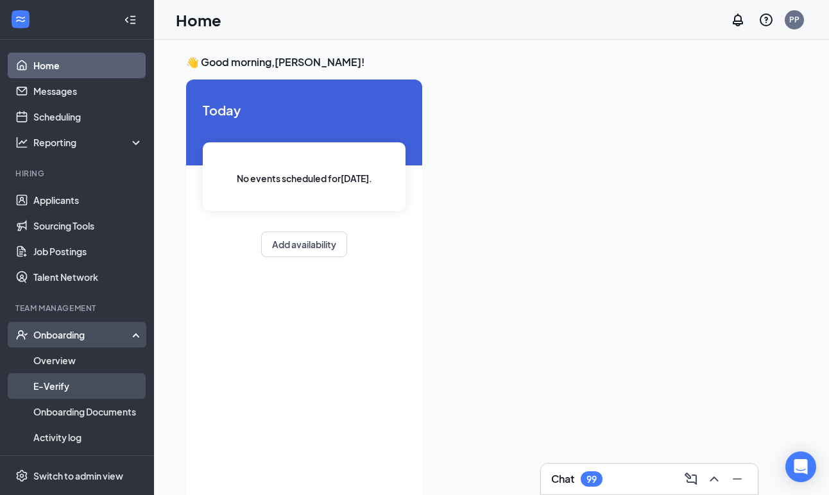
click at [53, 388] on link "E-Verify" at bounding box center [88, 387] width 110 height 26
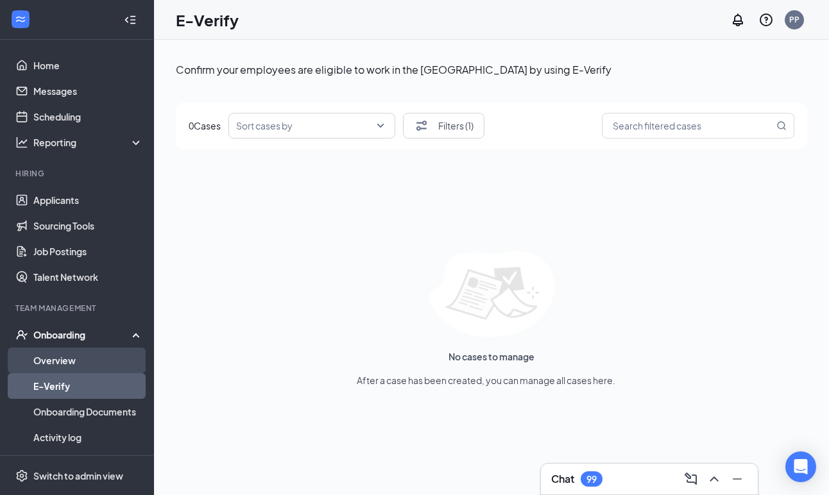
click at [51, 355] on link "Overview" at bounding box center [88, 361] width 110 height 26
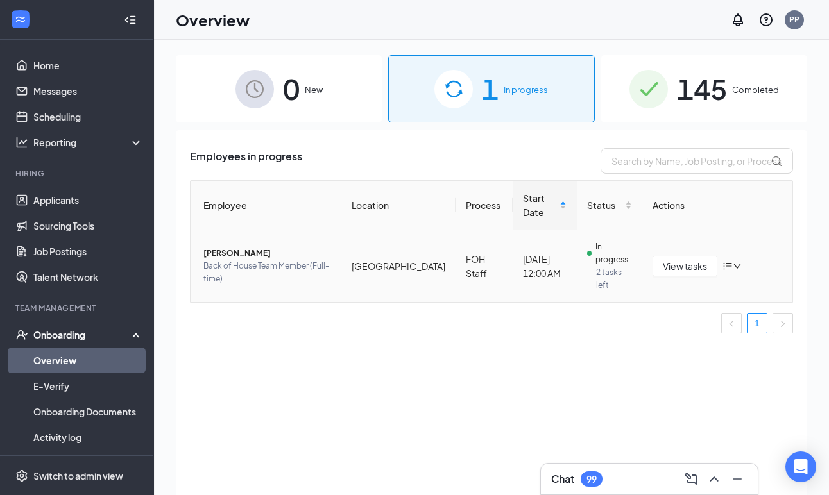
click at [737, 262] on icon "down" at bounding box center [737, 266] width 9 height 9
click at [551, 224] on div "August 27, 2025 12:00 AM" at bounding box center [517, 219] width 68 height 21
click at [251, 247] on span "[PERSON_NAME]" at bounding box center [267, 253] width 128 height 13
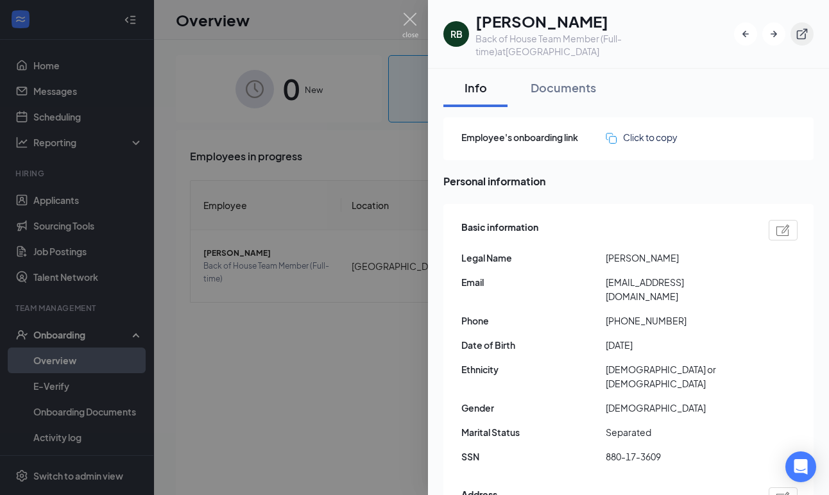
click at [802, 32] on icon "ExternalLink" at bounding box center [802, 34] width 11 height 11
click at [379, 136] on div at bounding box center [414, 247] width 829 height 495
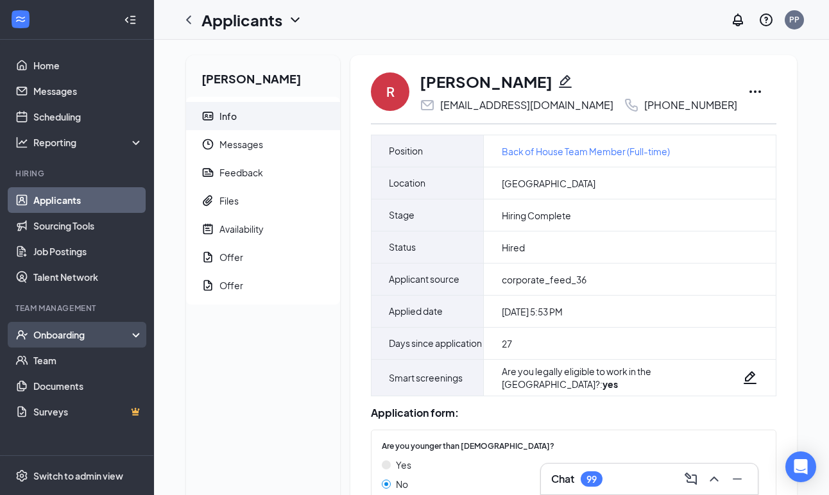
click at [52, 347] on div "Onboarding" at bounding box center [77, 335] width 154 height 26
click at [51, 366] on link "Overview" at bounding box center [88, 361] width 110 height 26
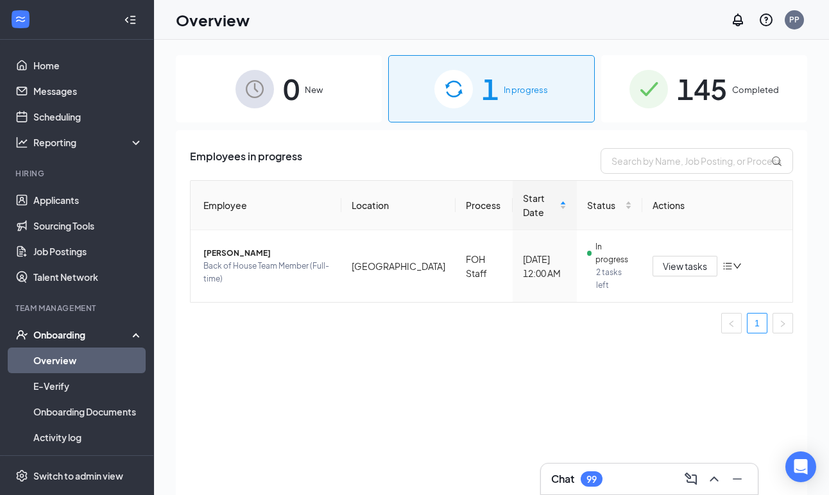
click at [510, 94] on span "In progress" at bounding box center [526, 89] width 44 height 13
click at [678, 259] on button "View tasks" at bounding box center [685, 266] width 65 height 21
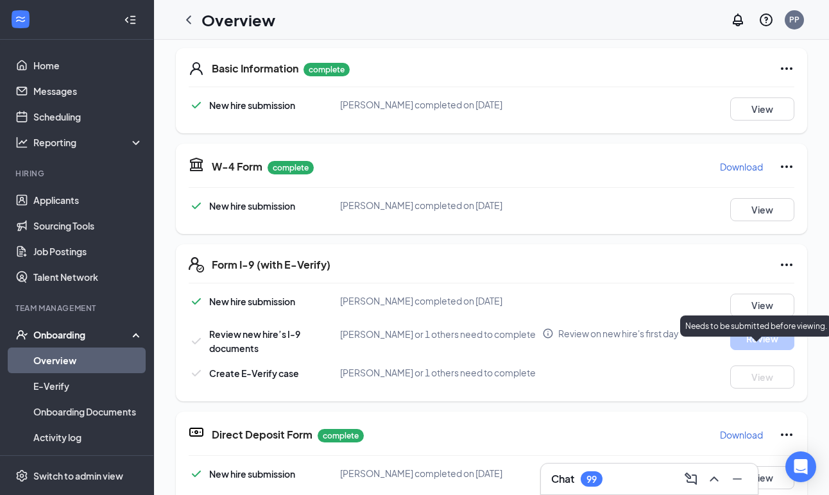
scroll to position [205, 0]
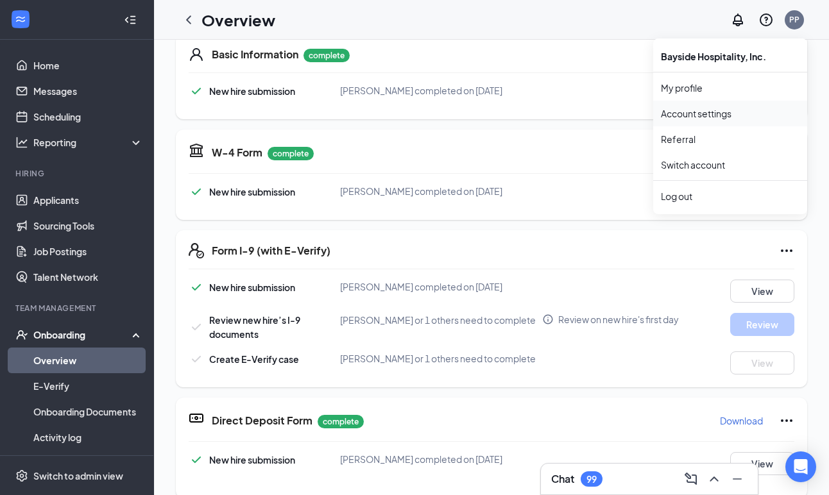
click at [674, 114] on link "Account settings" at bounding box center [730, 113] width 139 height 13
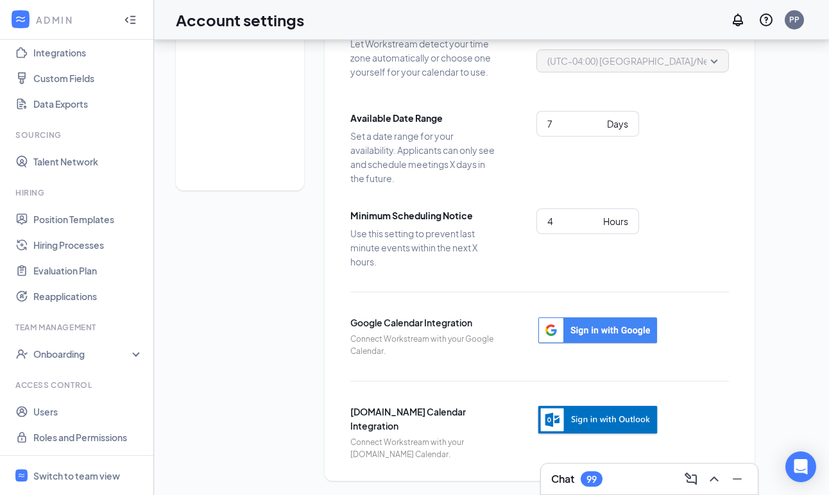
scroll to position [112, 0]
click at [58, 440] on link "Roles and Permissions" at bounding box center [88, 438] width 110 height 26
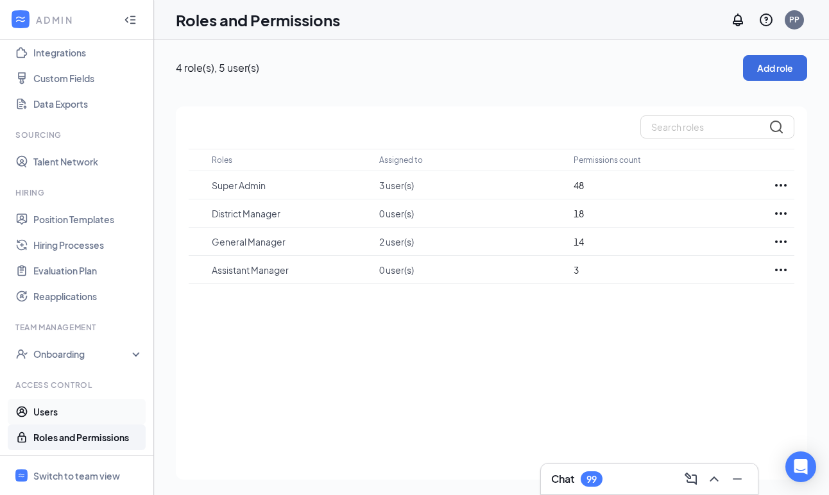
click at [49, 407] on link "Users" at bounding box center [88, 412] width 110 height 26
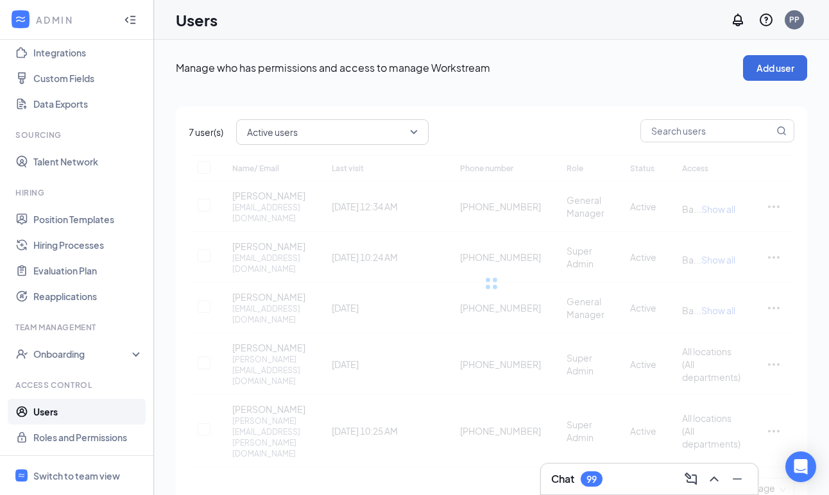
checkbox input "false"
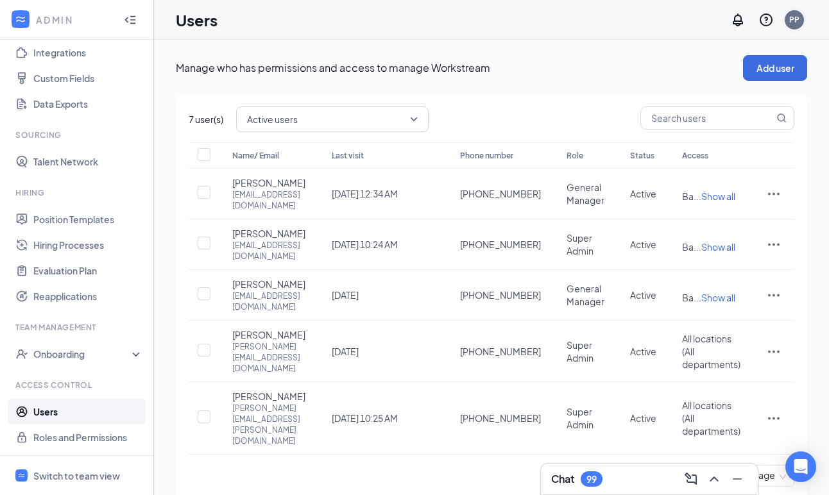
click at [789, 17] on div "PP" at bounding box center [794, 19] width 10 height 11
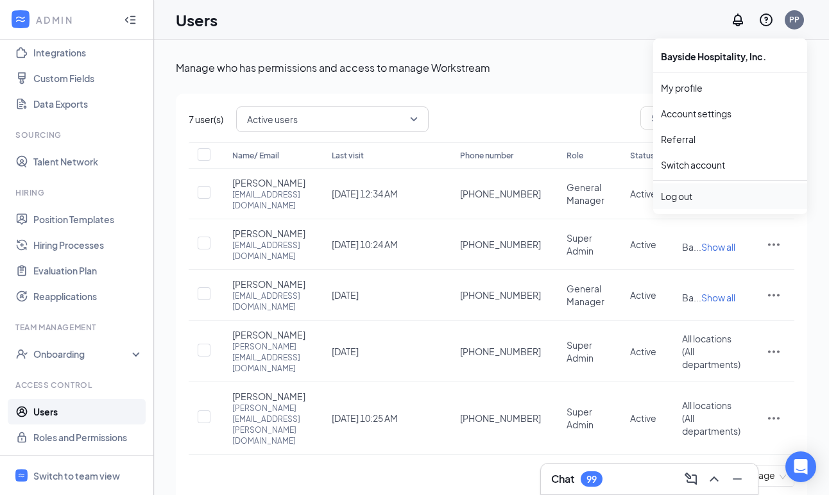
click at [682, 194] on div "Log out" at bounding box center [730, 196] width 139 height 13
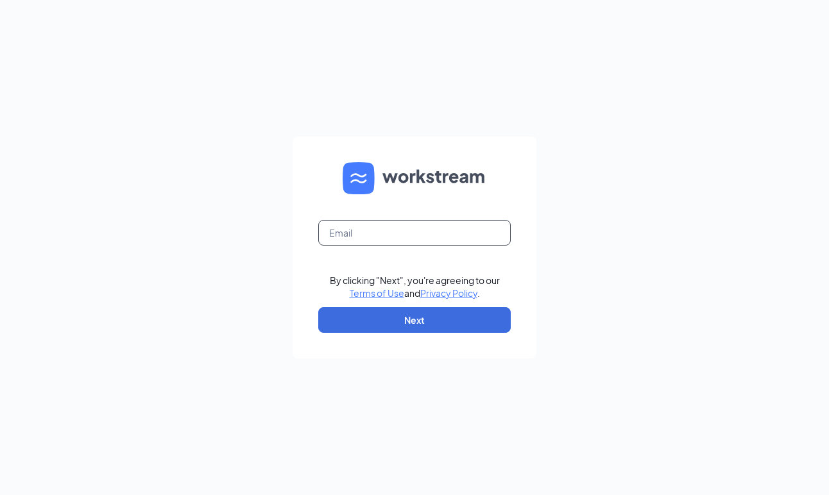
click at [363, 230] on input "text" at bounding box center [414, 233] width 193 height 26
type input "pedroperez6033@gmail.com"
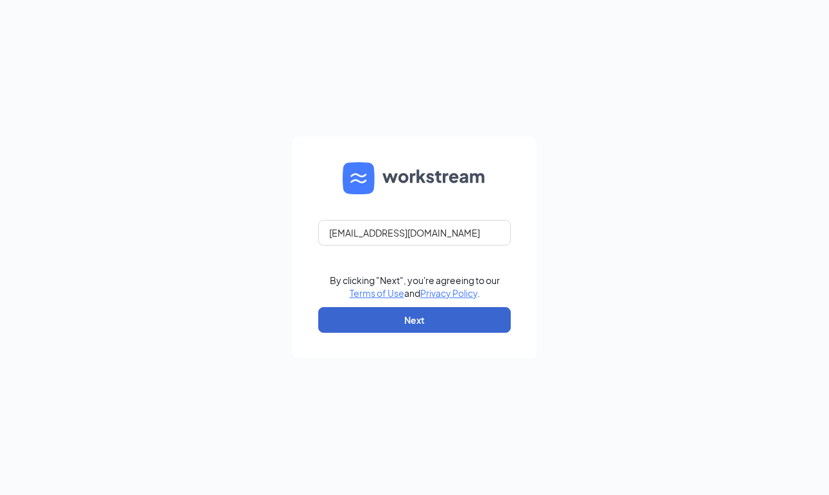
click at [412, 324] on button "Next" at bounding box center [414, 320] width 193 height 26
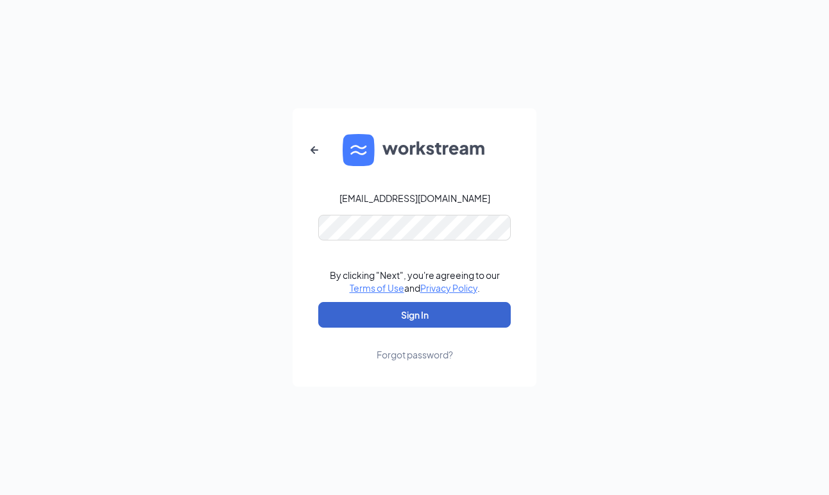
click at [409, 313] on button "Sign In" at bounding box center [414, 315] width 193 height 26
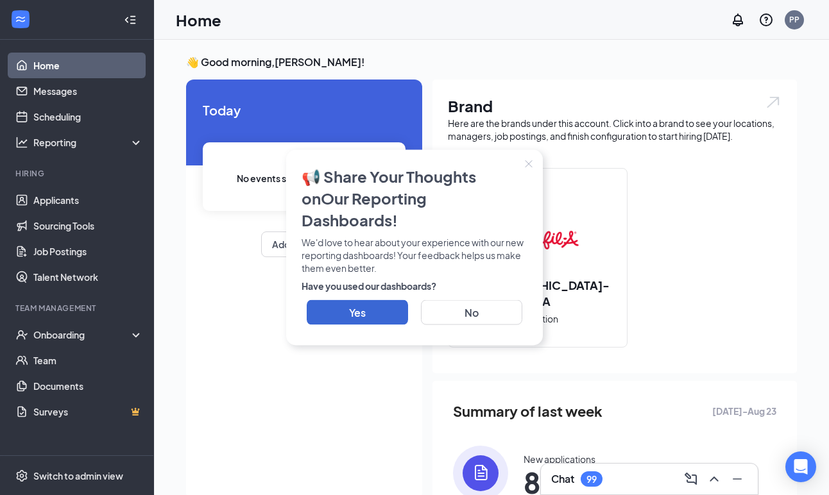
click at [528, 168] on icon "Close" at bounding box center [529, 164] width 8 height 8
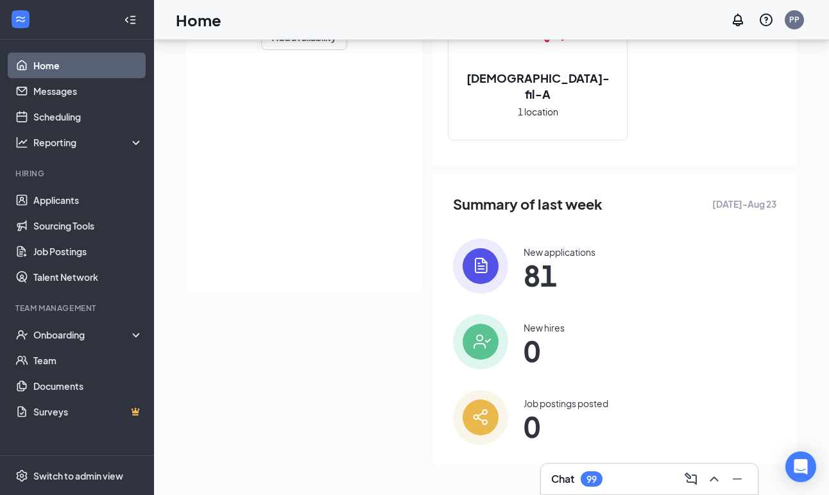
scroll to position [207, 0]
click at [54, 331] on div "Onboarding" at bounding box center [82, 335] width 99 height 13
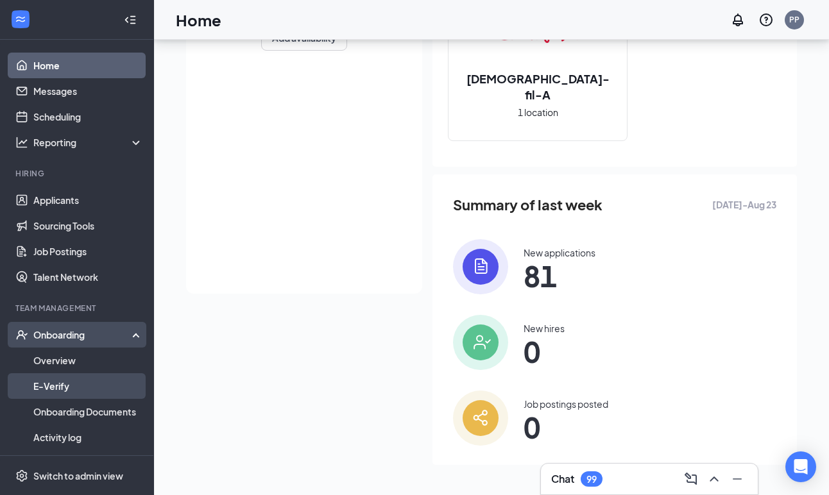
click at [45, 392] on link "E-Verify" at bounding box center [88, 387] width 110 height 26
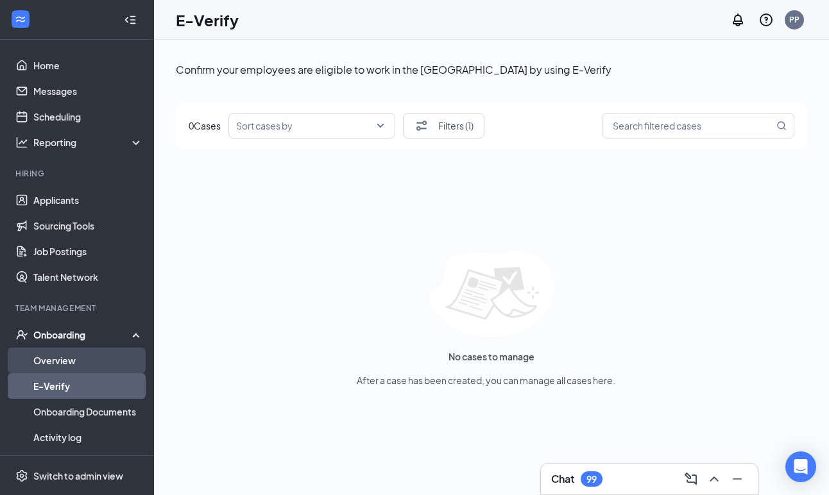
click at [55, 354] on link "Overview" at bounding box center [88, 361] width 110 height 26
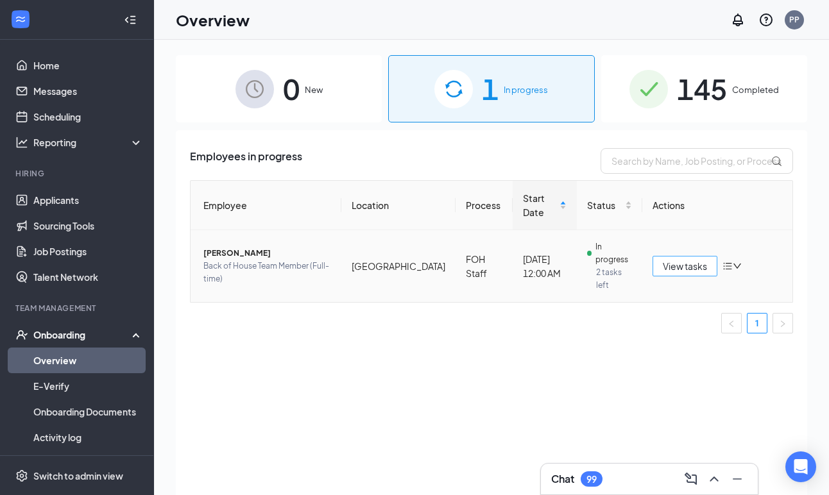
click at [674, 259] on span "View tasks" at bounding box center [685, 266] width 44 height 14
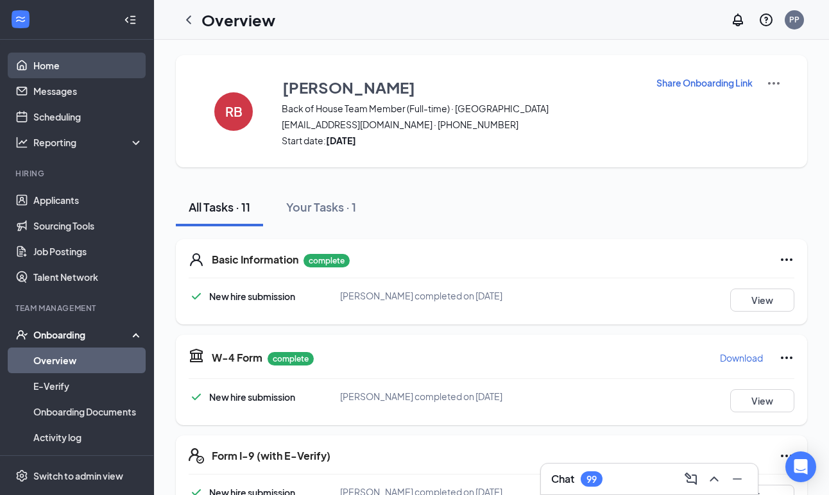
click at [44, 67] on link "Home" at bounding box center [88, 66] width 110 height 26
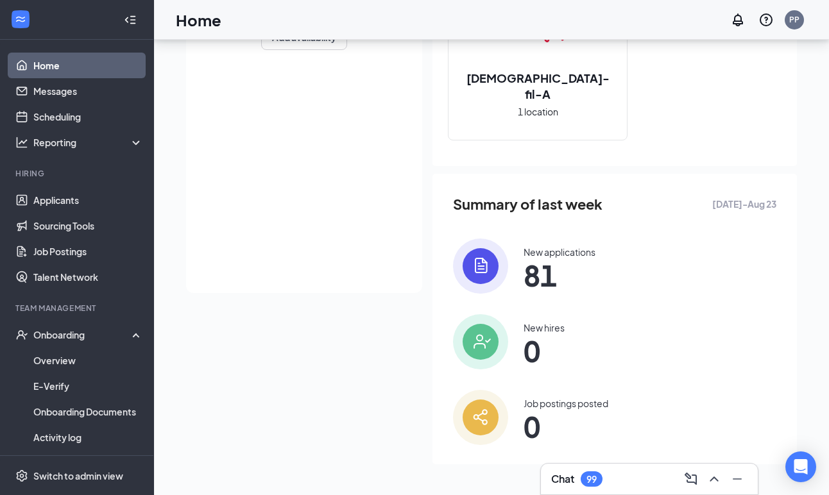
scroll to position [207, 0]
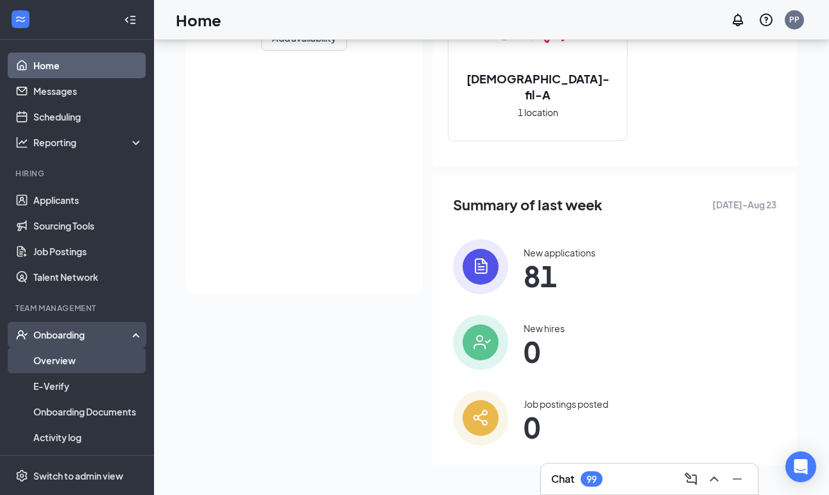
click at [54, 360] on link "Overview" at bounding box center [88, 361] width 110 height 26
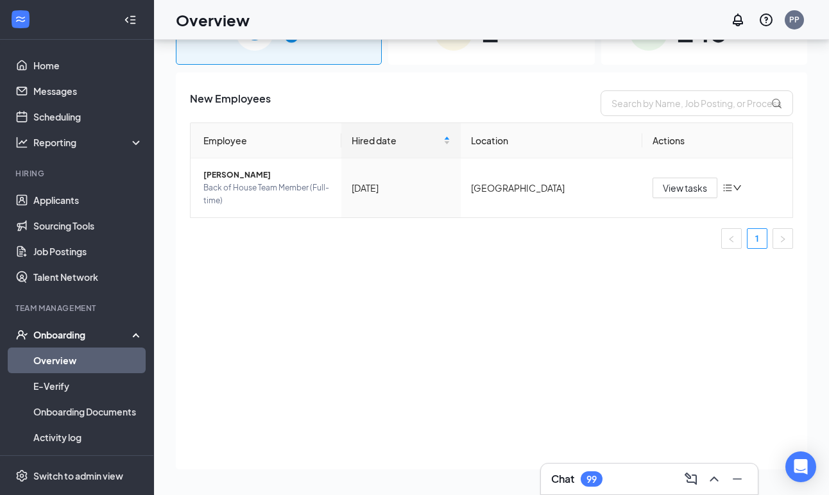
scroll to position [58, 0]
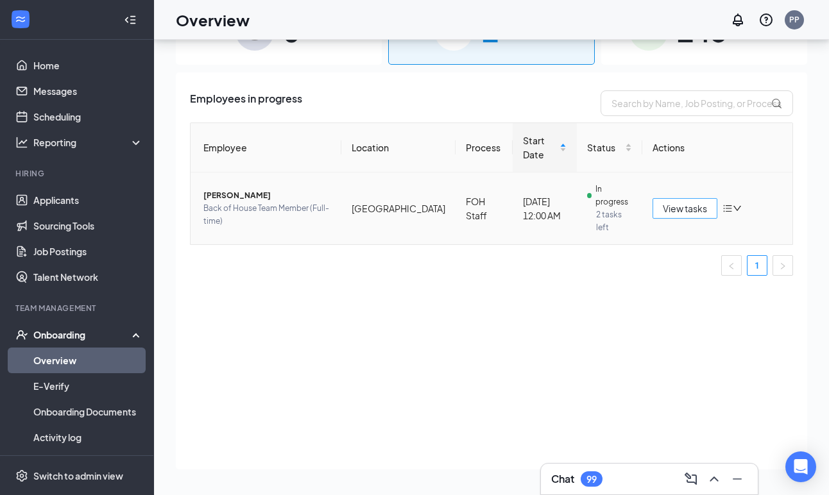
click at [686, 202] on span "View tasks" at bounding box center [685, 209] width 44 height 14
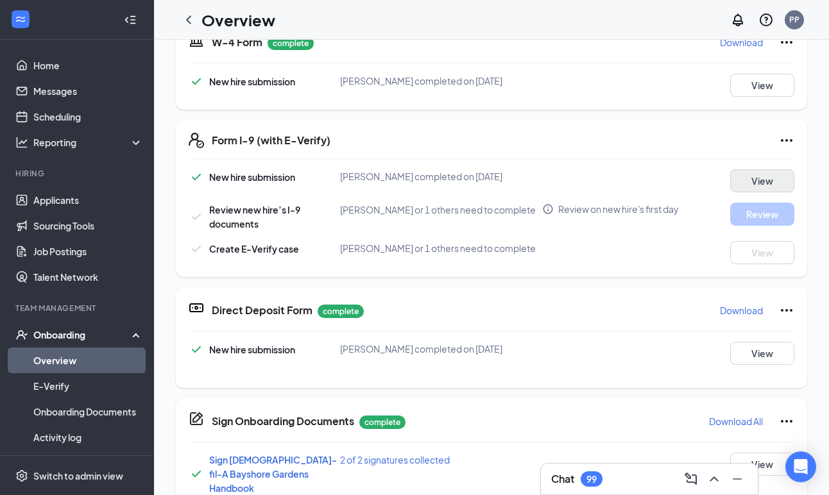
click at [764, 169] on button "View" at bounding box center [762, 180] width 64 height 23
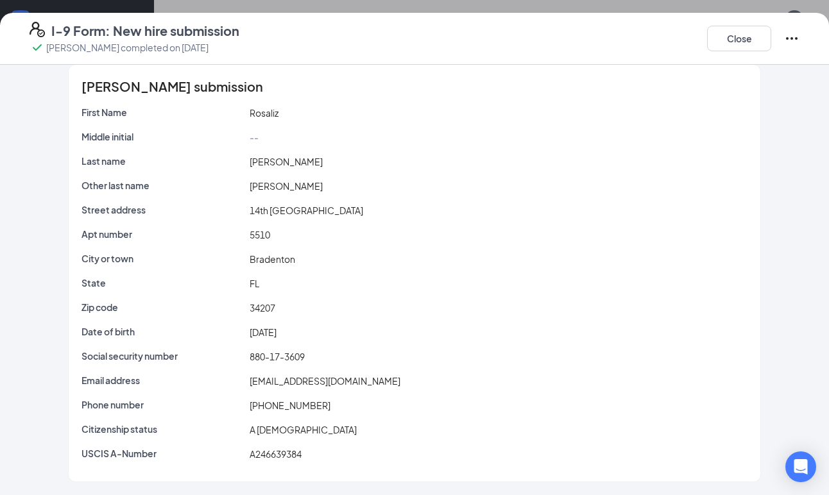
scroll to position [13, 0]
click at [755, 47] on button "Close" at bounding box center [739, 39] width 64 height 26
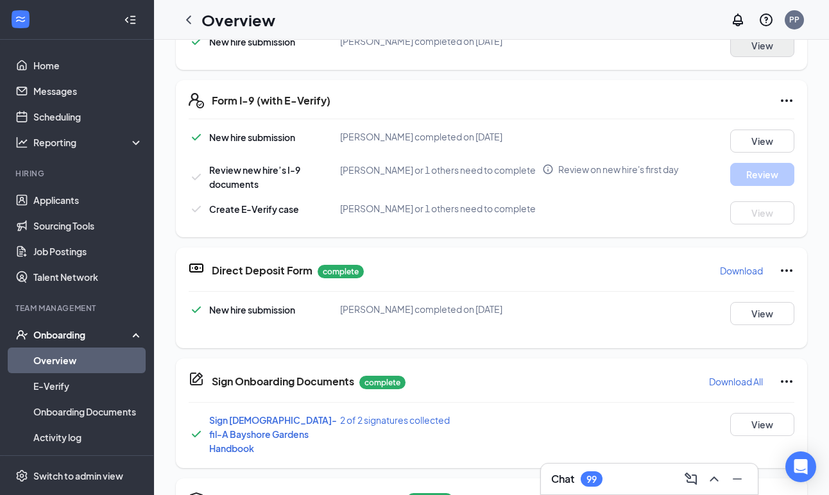
scroll to position [187, 0]
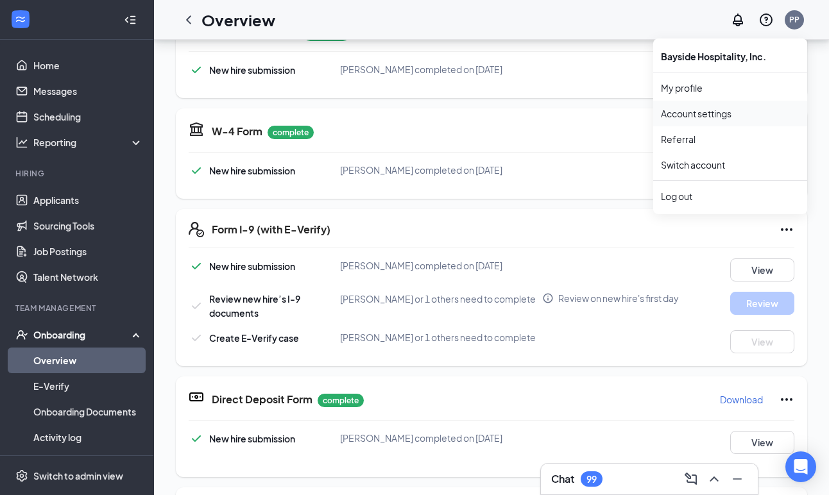
click at [694, 113] on link "Account settings" at bounding box center [730, 113] width 139 height 13
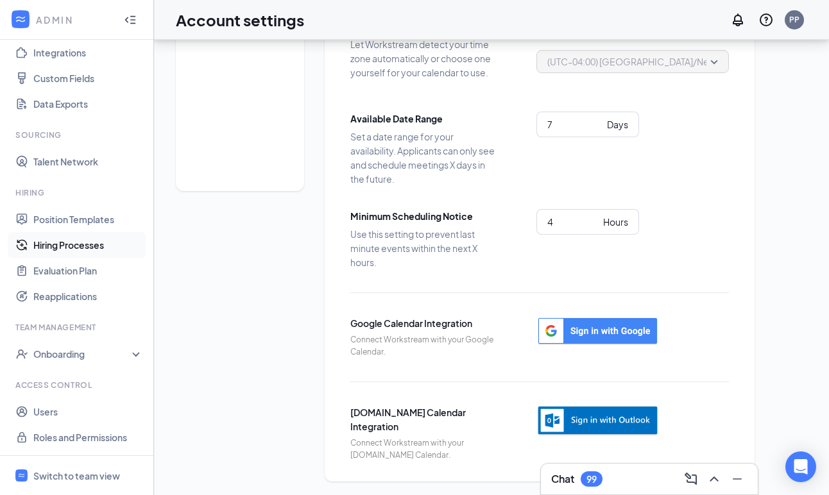
scroll to position [148, 0]
click at [134, 352] on div "Onboarding" at bounding box center [77, 354] width 154 height 26
click at [110, 380] on link "Onboarding Processes" at bounding box center [88, 380] width 110 height 26
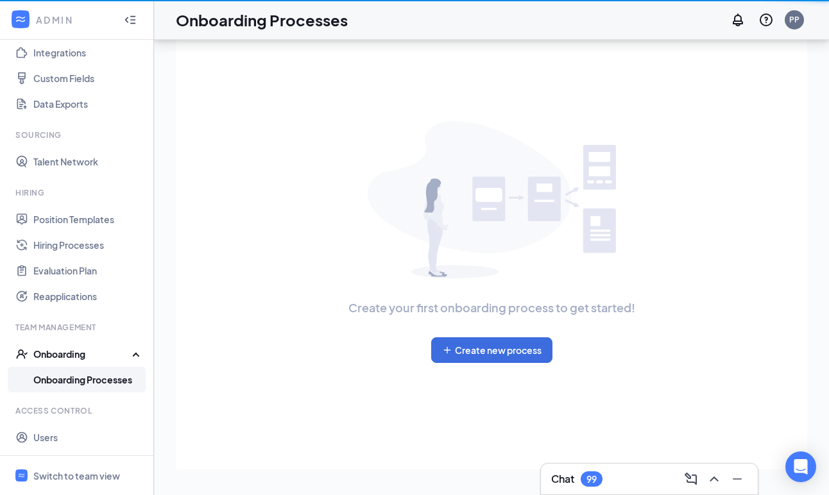
scroll to position [58, 0]
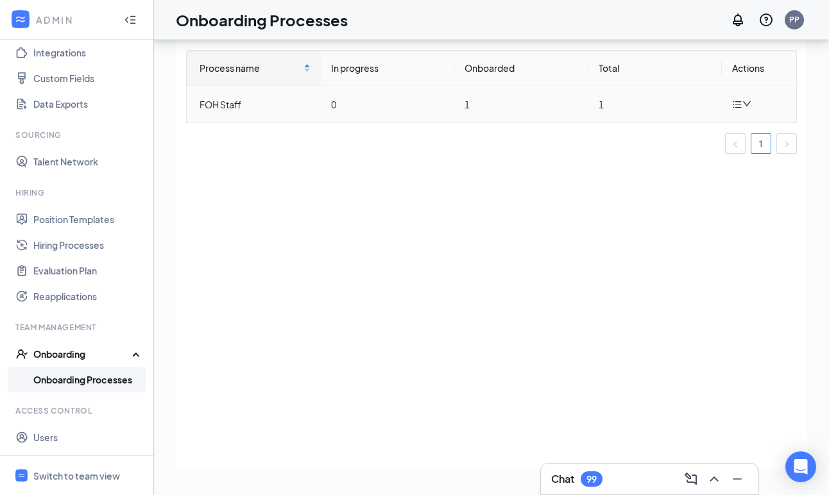
click at [736, 103] on icon "bars" at bounding box center [737, 104] width 10 height 10
click at [467, 205] on div "Process name In progress Onboarded Total Actions FOH Staff 0 1 1 1" at bounding box center [491, 255] width 631 height 430
click at [58, 163] on link "Talent Network" at bounding box center [88, 162] width 110 height 26
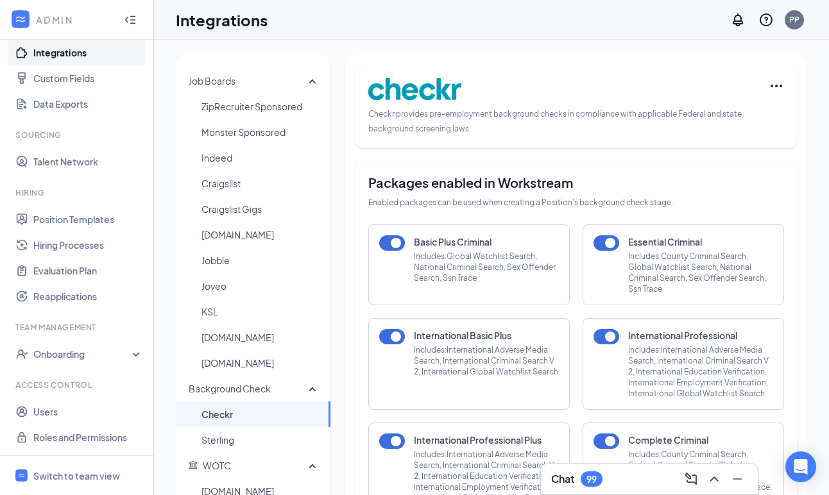
scroll to position [148, 0]
click at [49, 417] on link "Users" at bounding box center [88, 412] width 110 height 26
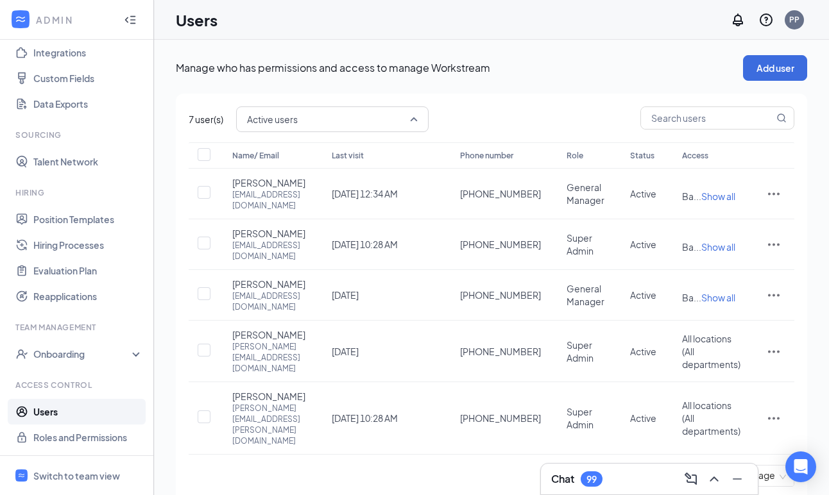
click at [305, 123] on span "Active users" at bounding box center [326, 119] width 159 height 19
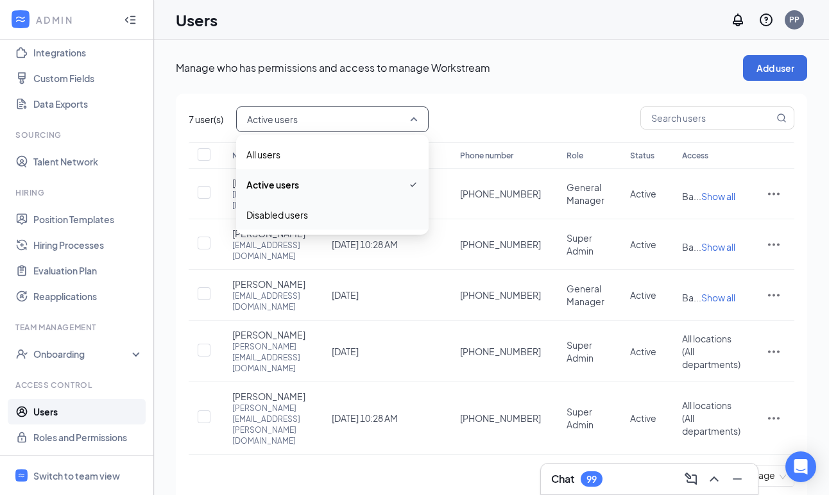
click at [292, 216] on span "Disabled users" at bounding box center [277, 215] width 62 height 14
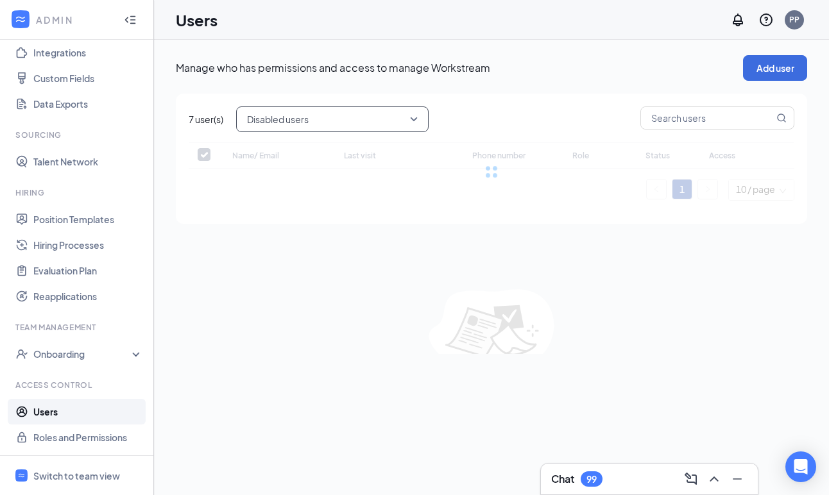
checkbox input "false"
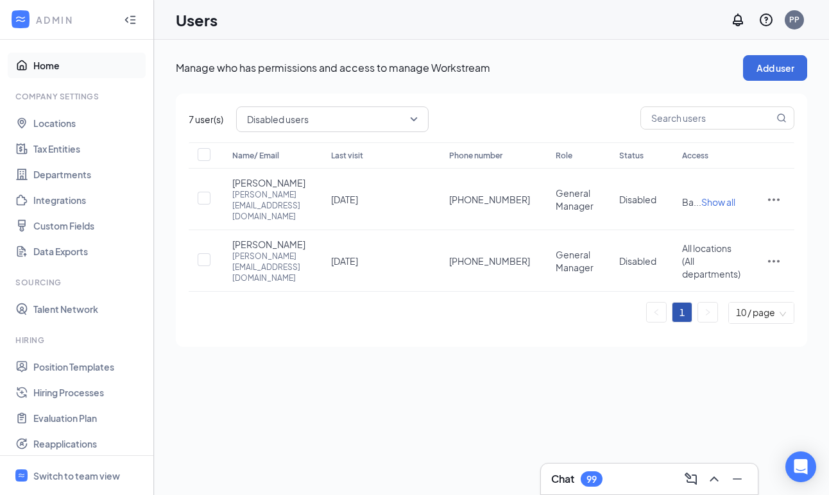
click at [44, 65] on link "Home" at bounding box center [88, 66] width 110 height 26
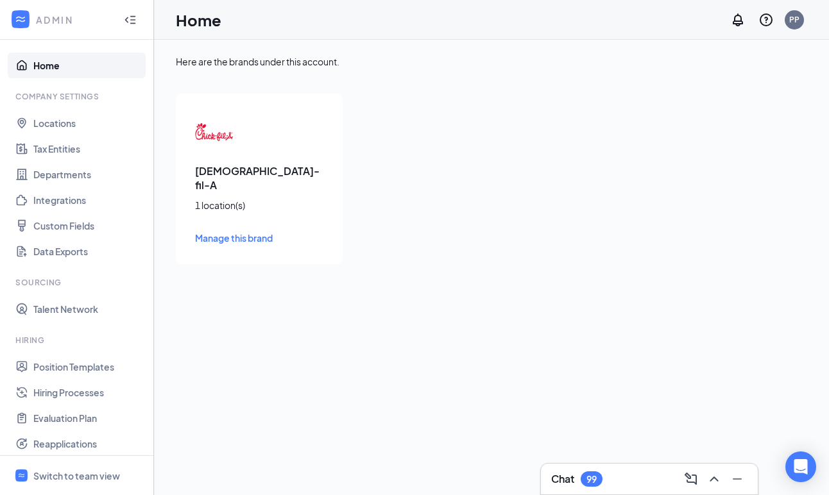
click at [221, 232] on span "Manage this brand" at bounding box center [234, 238] width 78 height 12
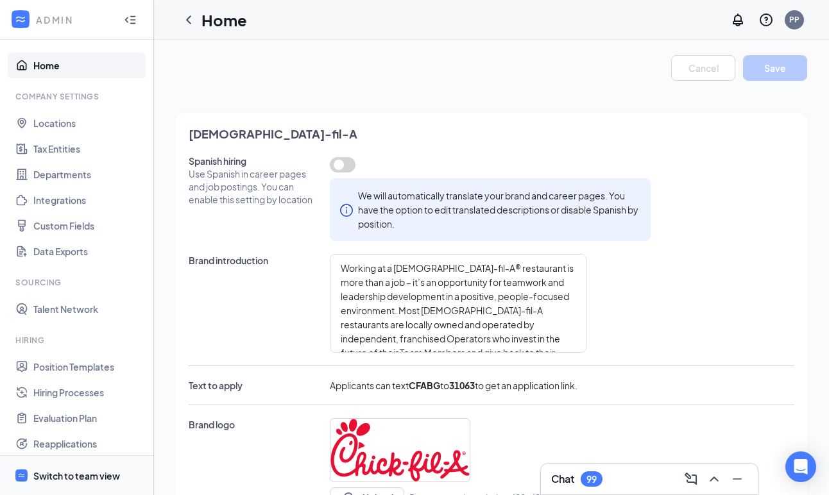
click at [49, 476] on div "Switch to team view" at bounding box center [76, 476] width 87 height 13
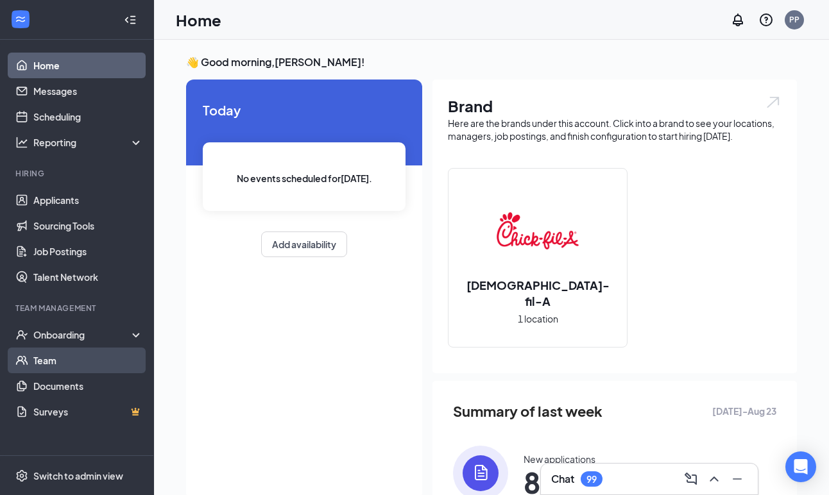
click at [48, 359] on link "Team" at bounding box center [88, 361] width 110 height 26
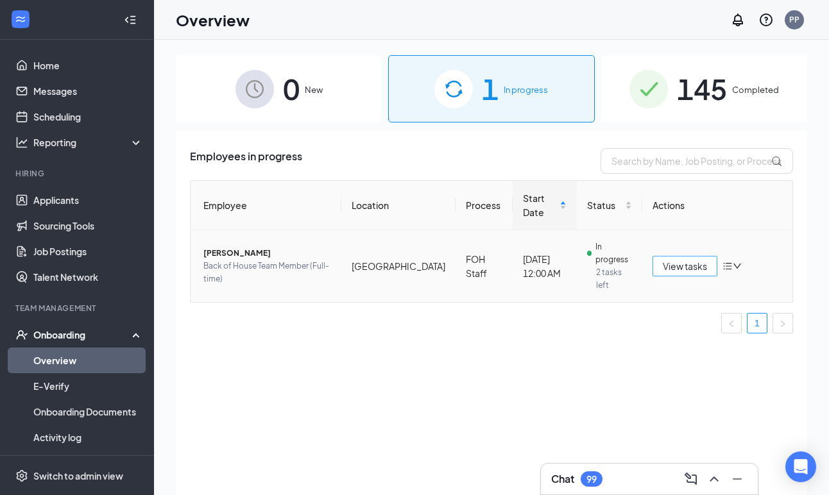
click at [682, 259] on span "View tasks" at bounding box center [685, 266] width 44 height 14
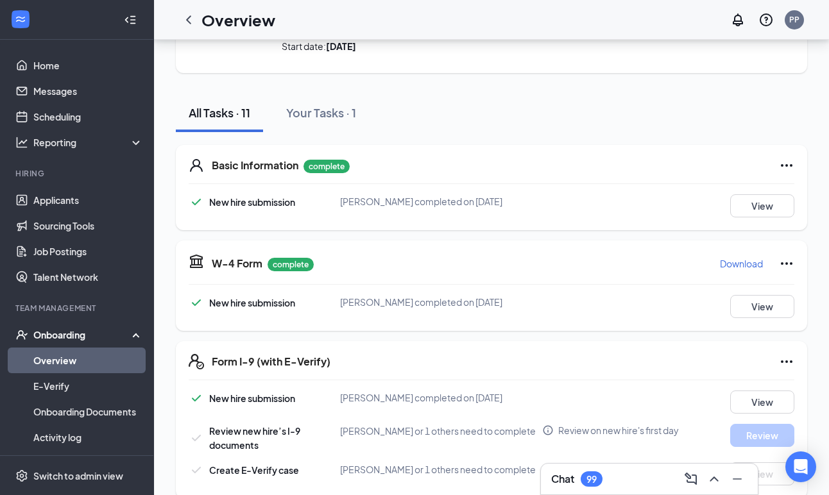
scroll to position [86, 0]
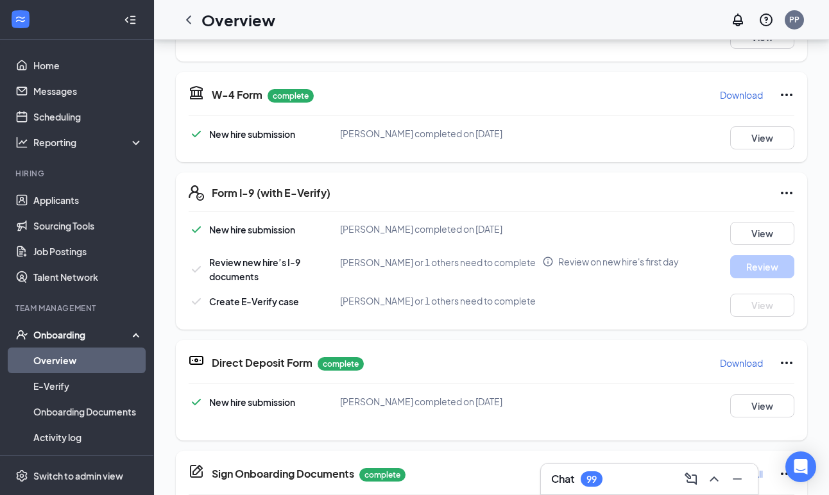
scroll to position [187, 0]
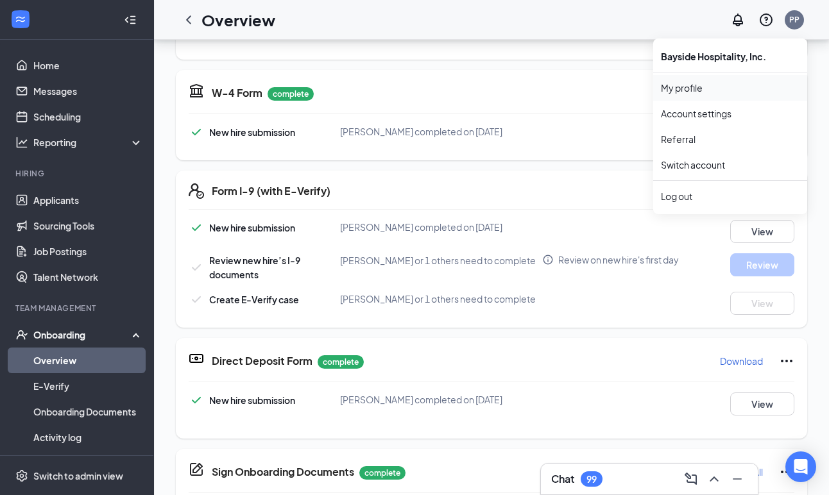
click at [690, 82] on link "My profile" at bounding box center [730, 88] width 139 height 13
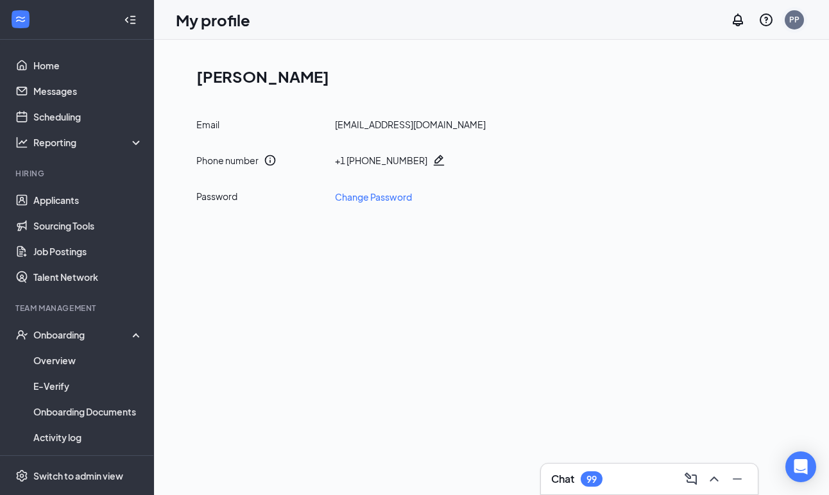
click at [789, 24] on div "PP" at bounding box center [794, 19] width 10 height 11
click at [689, 110] on link "Account settings" at bounding box center [730, 113] width 139 height 13
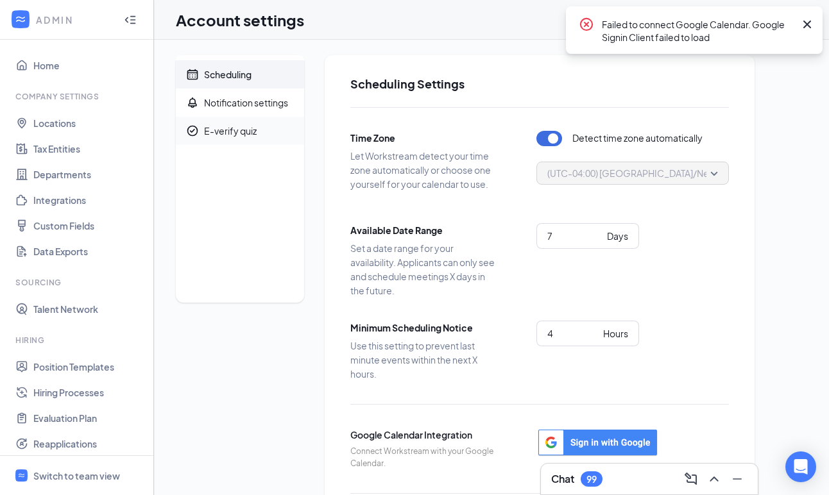
click at [245, 135] on div "E-verify quiz" at bounding box center [230, 131] width 53 height 13
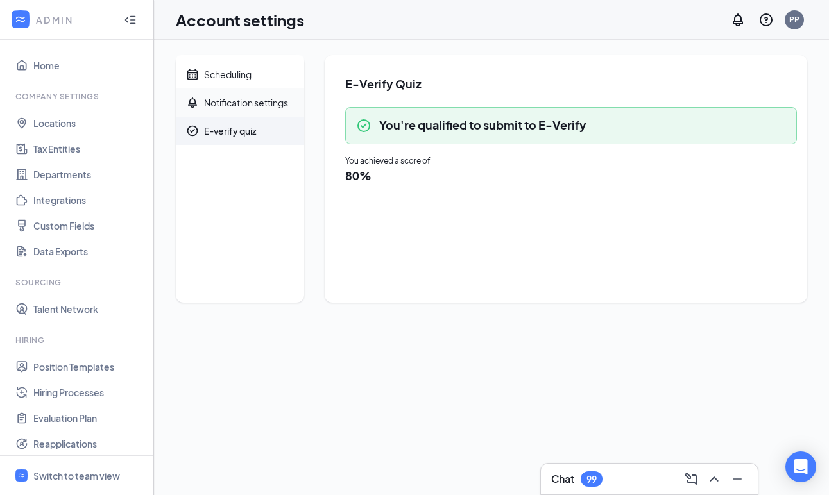
click at [253, 103] on div "Notification settings" at bounding box center [246, 102] width 84 height 13
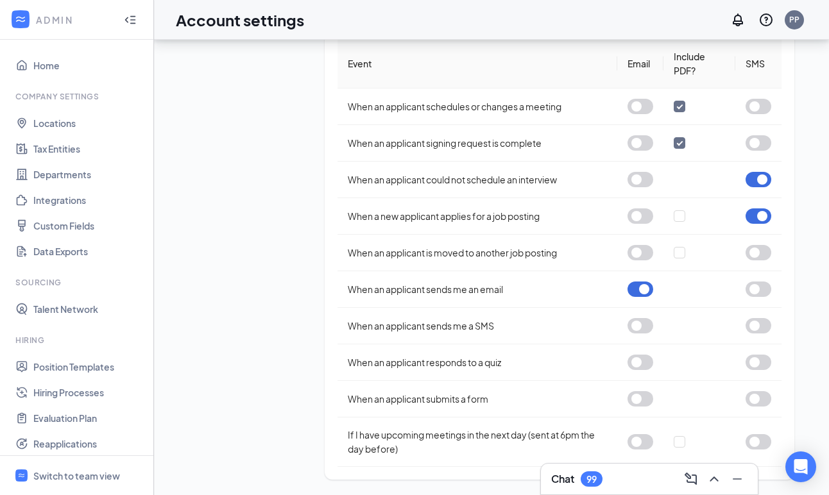
scroll to position [322, 0]
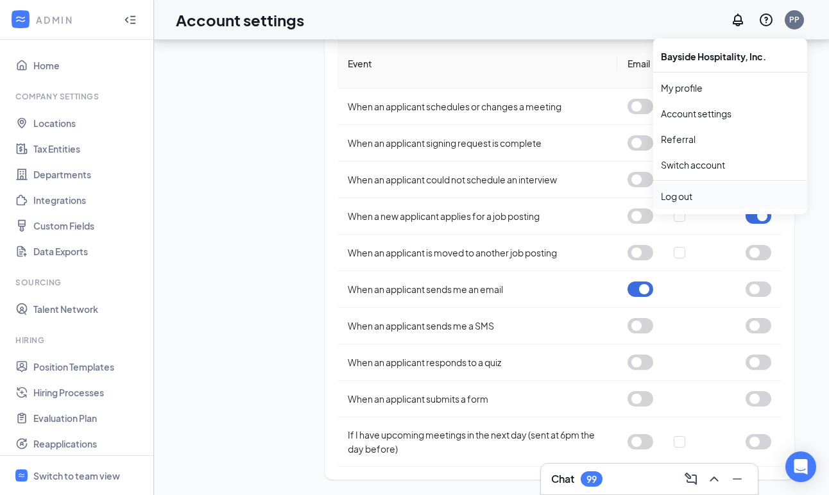
click at [682, 202] on div "Log out" at bounding box center [730, 196] width 139 height 13
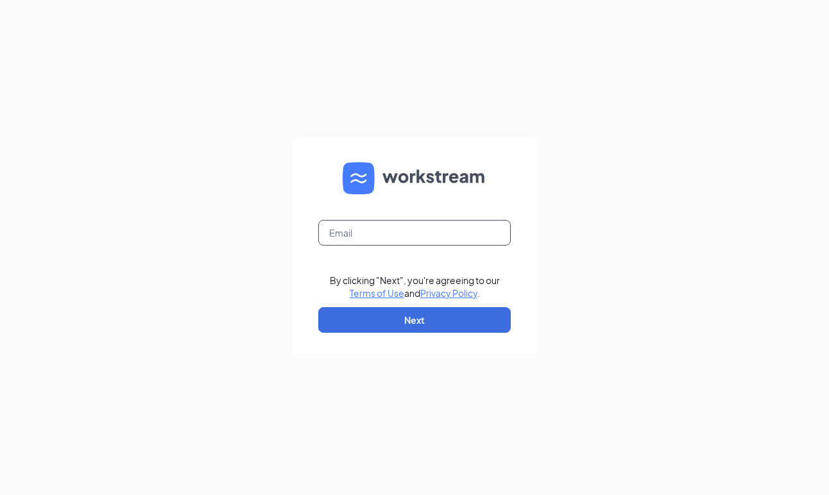
click at [386, 234] on input "text" at bounding box center [414, 233] width 193 height 26
type input "[EMAIL_ADDRESS][DOMAIN_NAME]"
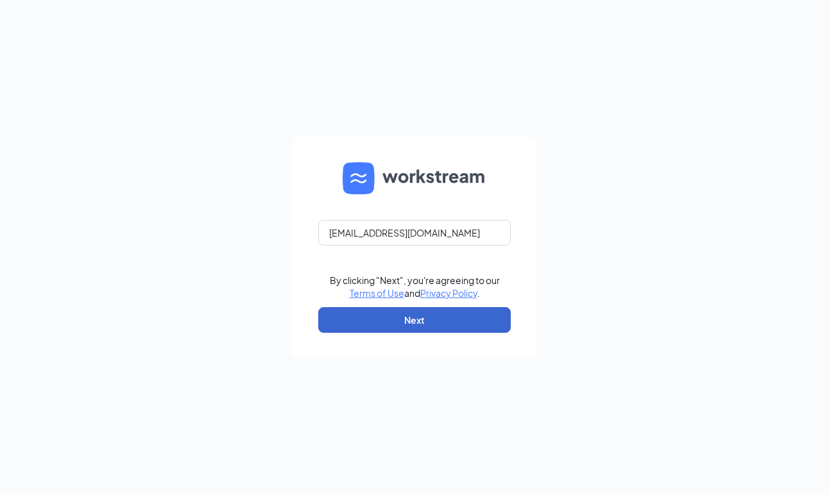
click at [403, 322] on button "Next" at bounding box center [414, 320] width 193 height 26
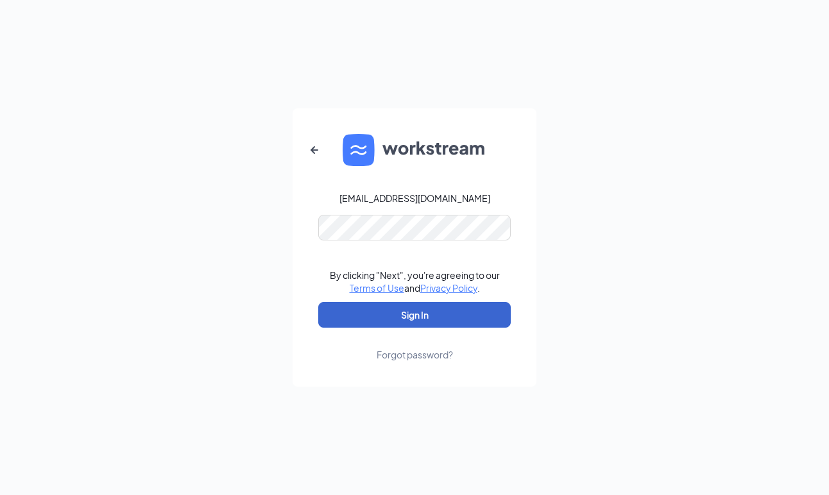
click at [417, 314] on button "Sign In" at bounding box center [414, 315] width 193 height 26
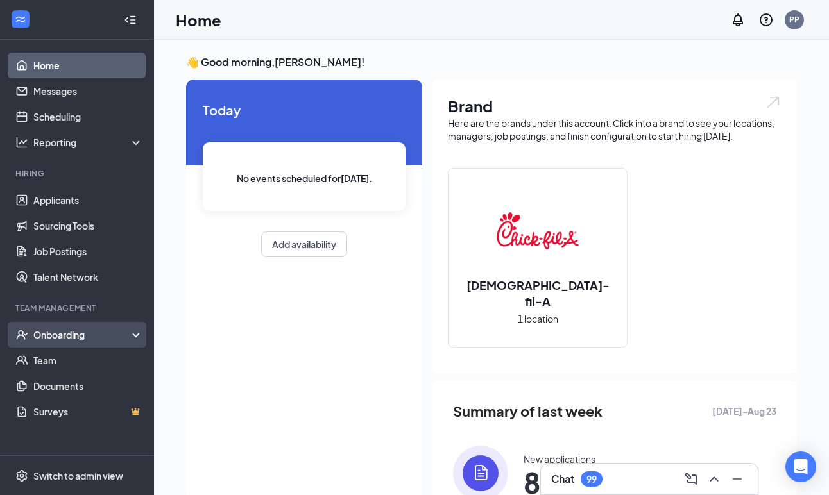
click at [135, 333] on div "Onboarding" at bounding box center [77, 335] width 154 height 26
click at [53, 357] on link "Overview" at bounding box center [88, 361] width 110 height 26
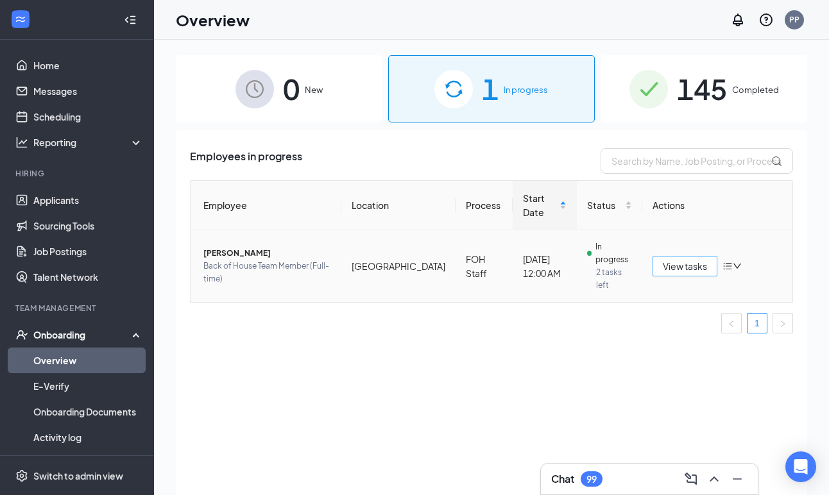
click at [687, 259] on span "View tasks" at bounding box center [685, 266] width 44 height 14
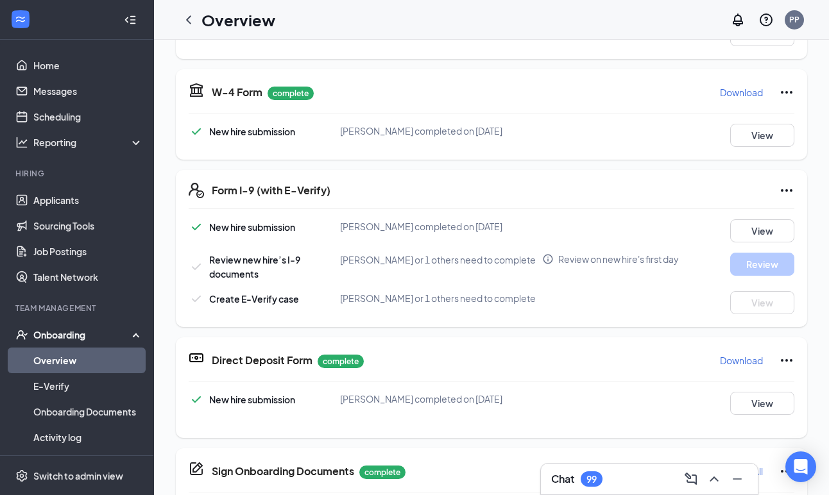
scroll to position [271, 0]
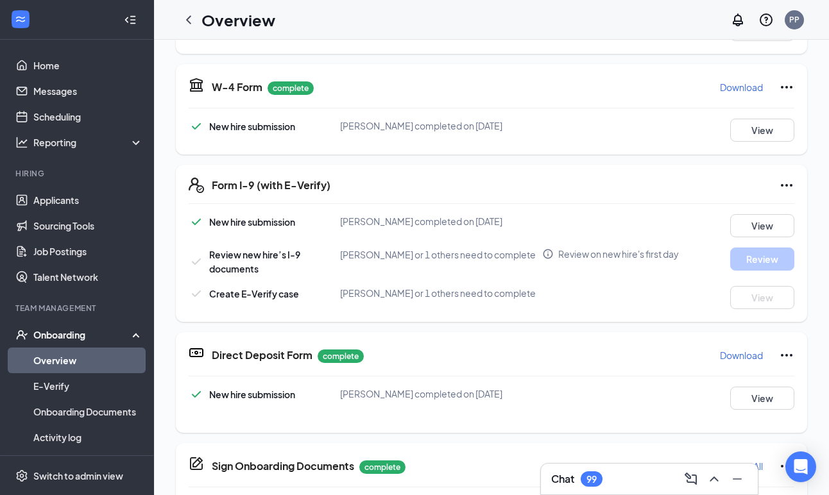
click at [784, 185] on icon "Ellipses" at bounding box center [786, 185] width 15 height 15
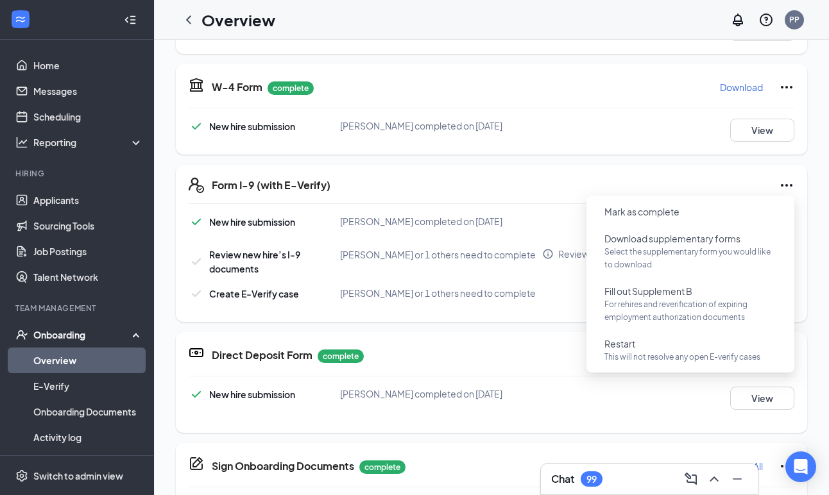
click at [677, 178] on div "Form I-9 (with E-Verify)" at bounding box center [503, 185] width 583 height 15
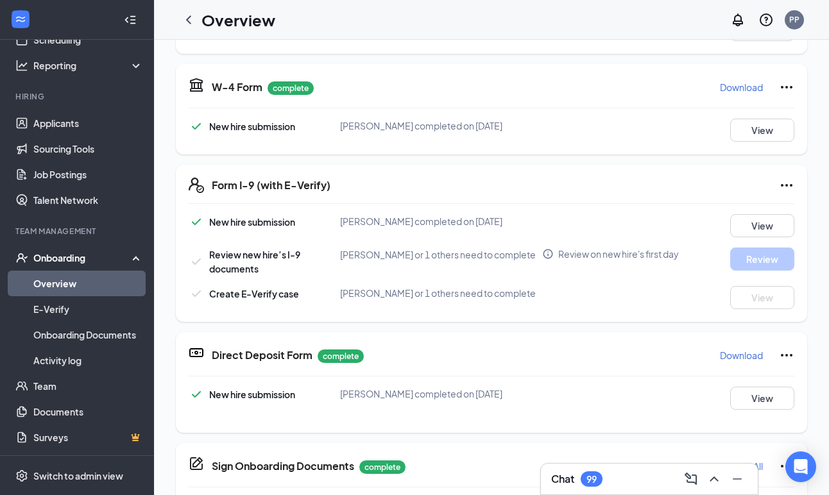
scroll to position [77, 0]
click at [55, 416] on link "Documents" at bounding box center [88, 412] width 110 height 26
